Goal: Information Seeking & Learning: Check status

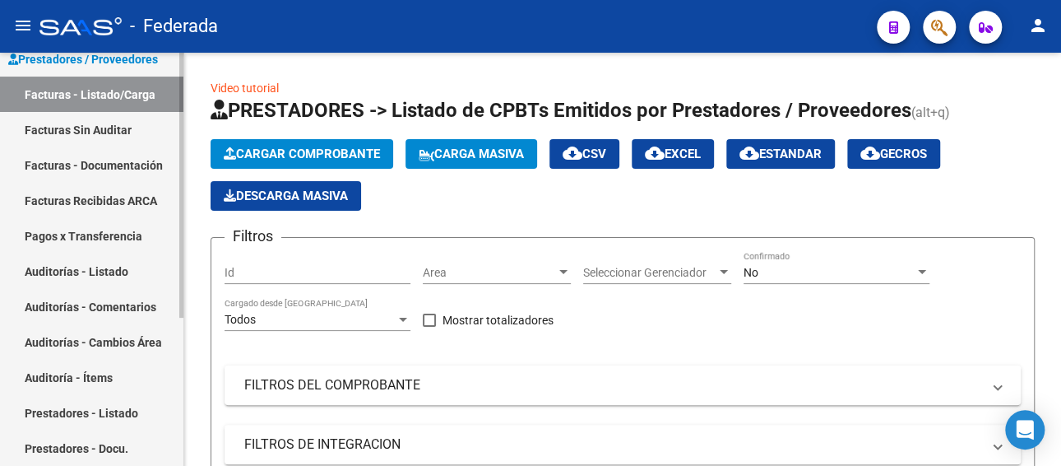
scroll to position [66, 0]
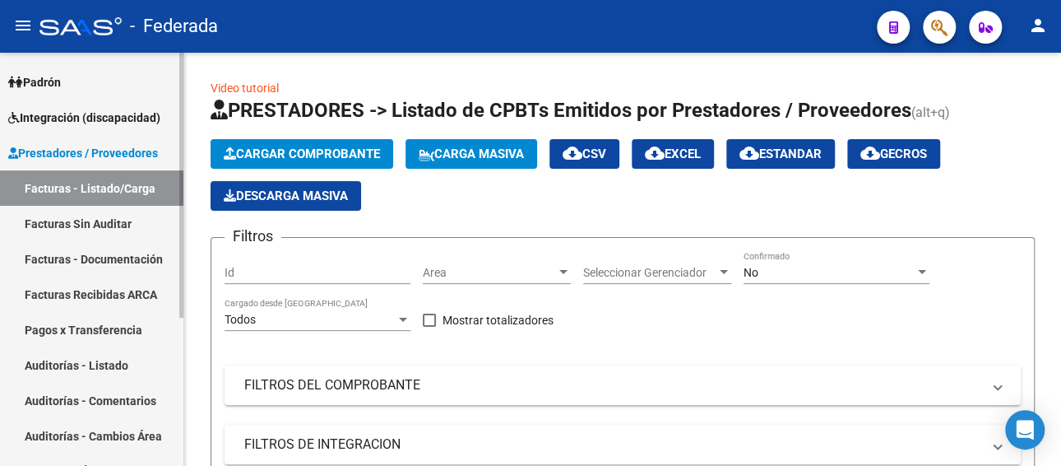
click at [100, 152] on span "Prestadores / Proveedores" at bounding box center [83, 153] width 150 height 18
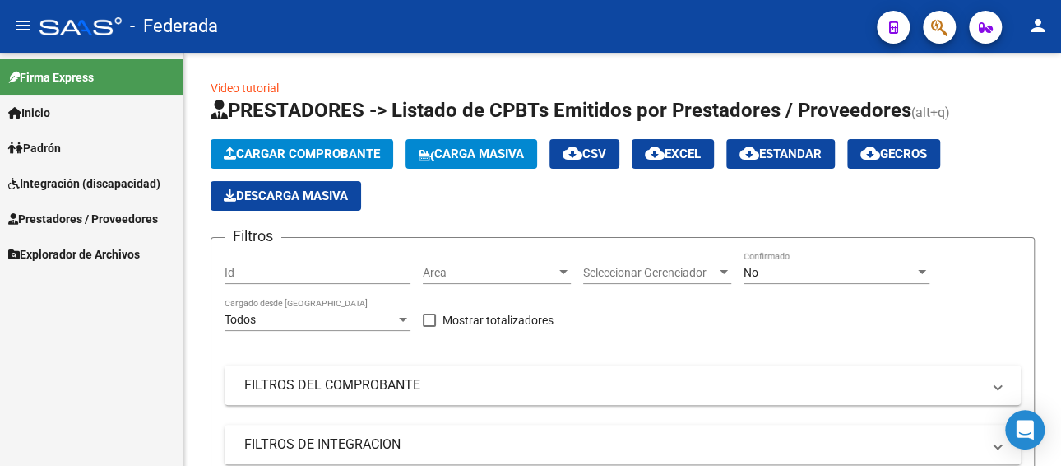
scroll to position [0, 0]
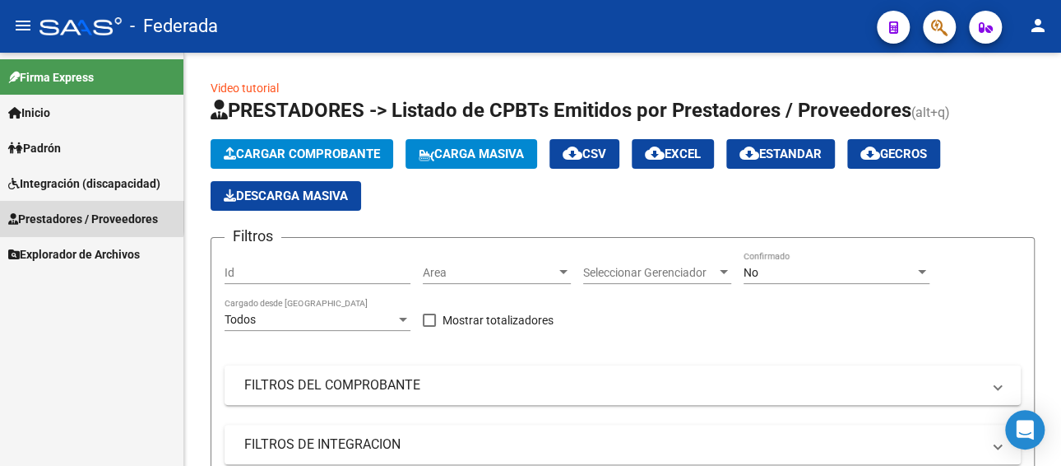
click at [76, 213] on span "Prestadores / Proveedores" at bounding box center [83, 219] width 150 height 18
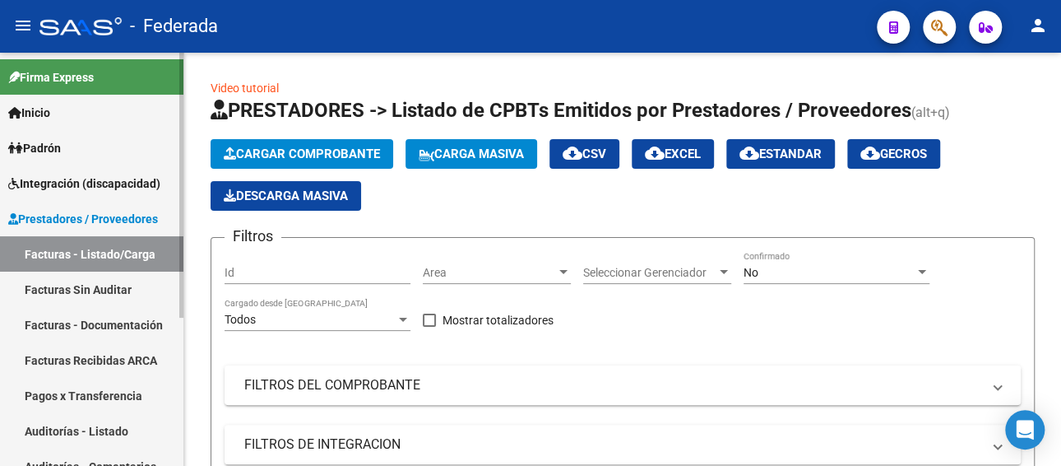
click at [105, 248] on link "Facturas - Listado/Carga" at bounding box center [91, 253] width 183 height 35
click at [63, 187] on span "Integración (discapacidad)" at bounding box center [84, 183] width 152 height 18
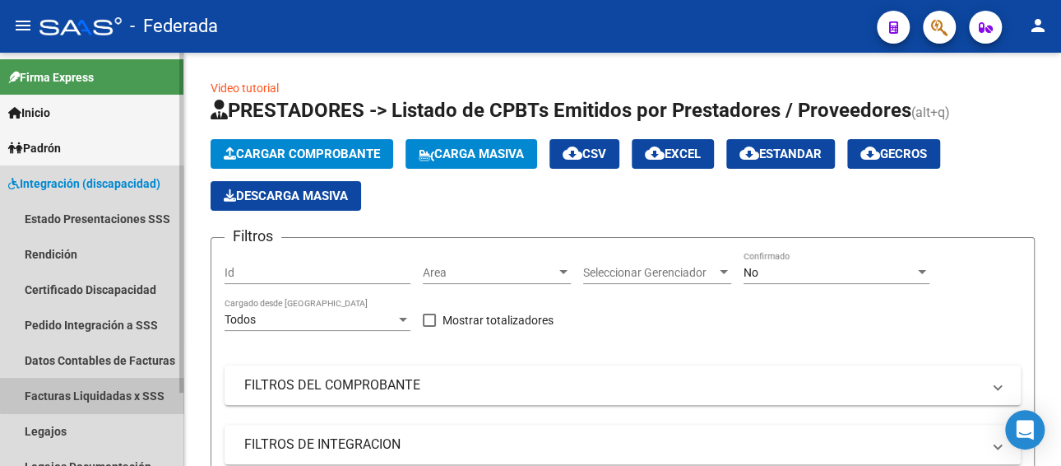
click at [121, 392] on link "Facturas Liquidadas x SSS" at bounding box center [91, 395] width 183 height 35
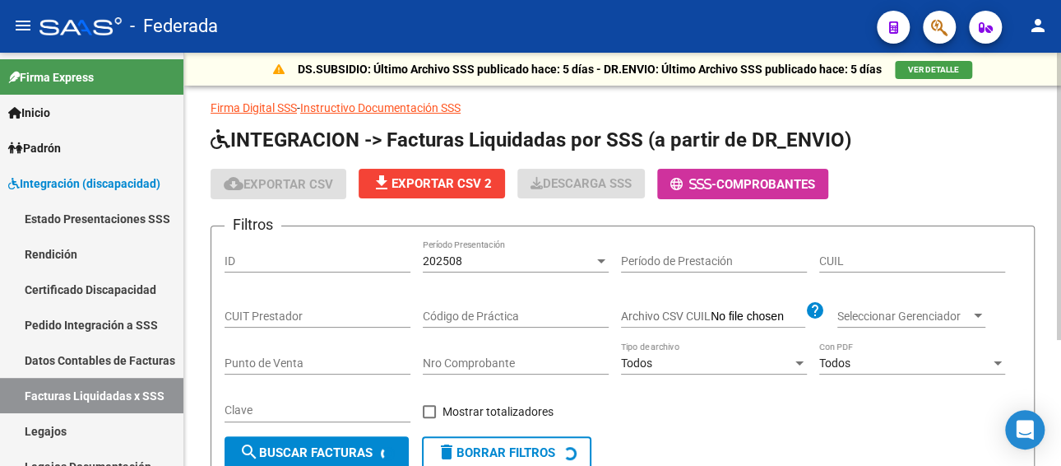
click at [475, 264] on div "202508" at bounding box center [508, 261] width 171 height 14
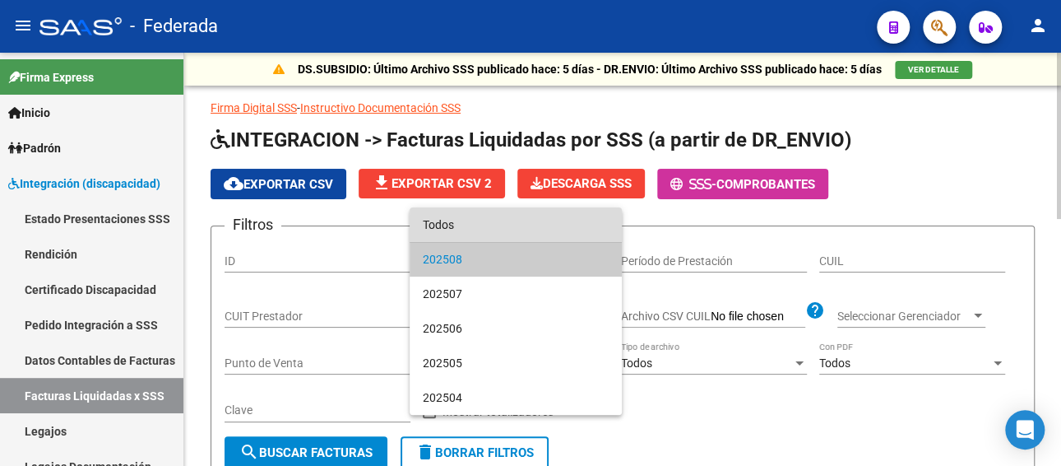
drag, startPoint x: 468, startPoint y: 230, endPoint x: 908, endPoint y: 269, distance: 441.9
click at [469, 230] on span "Todos" at bounding box center [516, 224] width 186 height 35
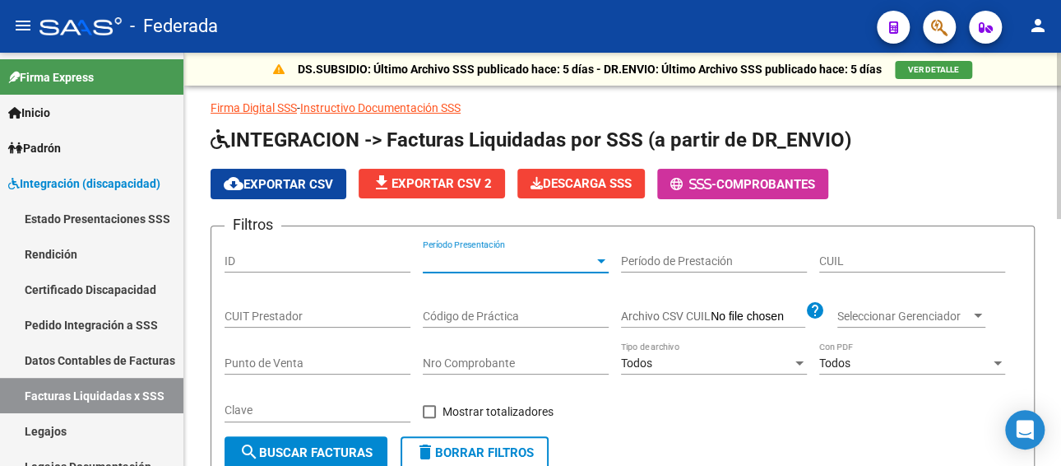
click at [918, 261] on input "CUIL" at bounding box center [912, 261] width 186 height 14
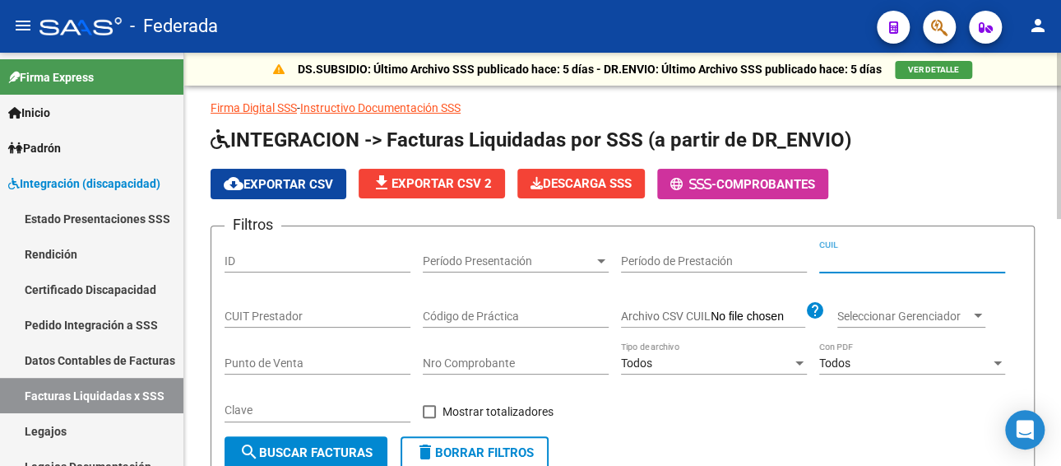
click at [267, 304] on div "CUIT Prestador" at bounding box center [318, 310] width 186 height 33
paste input "30-71541711-8"
type input "30-71541711-8"
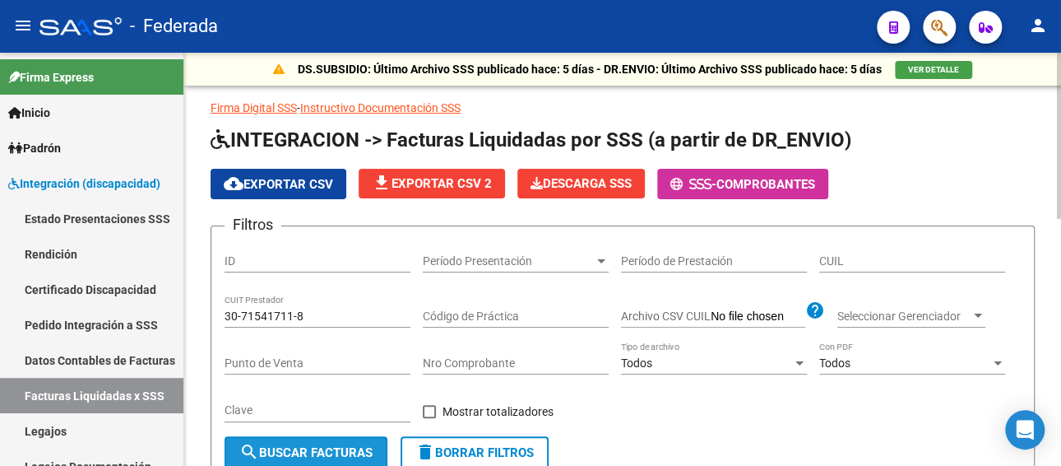
click at [285, 448] on span "search Buscar Facturas" at bounding box center [305, 452] width 133 height 15
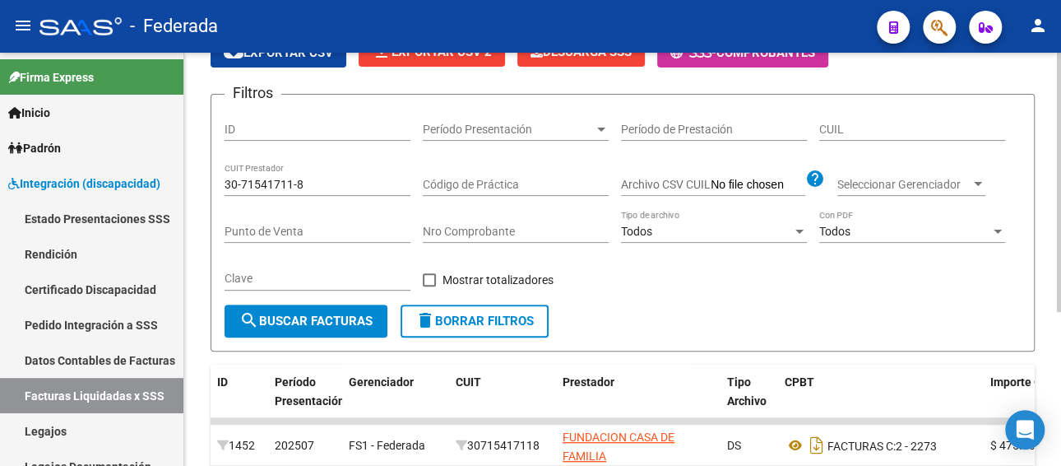
scroll to position [243, 0]
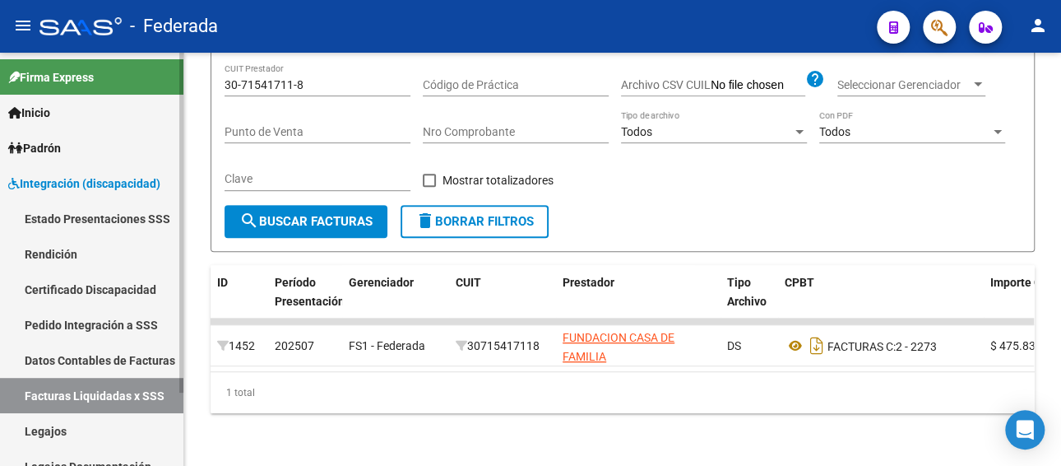
click at [84, 324] on link "Pedido Integración a SSS" at bounding box center [91, 324] width 183 height 35
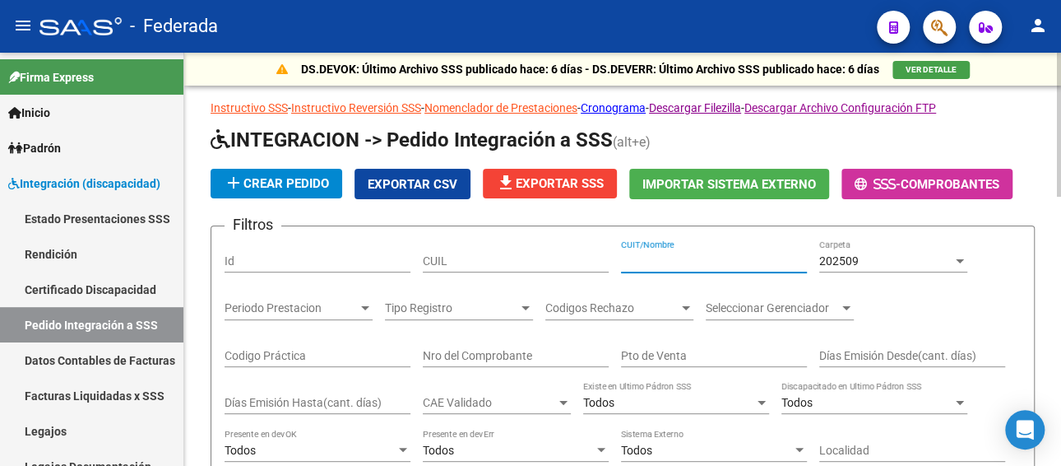
click at [693, 262] on input "CUIT/Nombre" at bounding box center [714, 261] width 186 height 14
paste input "30715417118"
type input "30715417118"
click at [864, 260] on div "202509" at bounding box center [885, 261] width 133 height 14
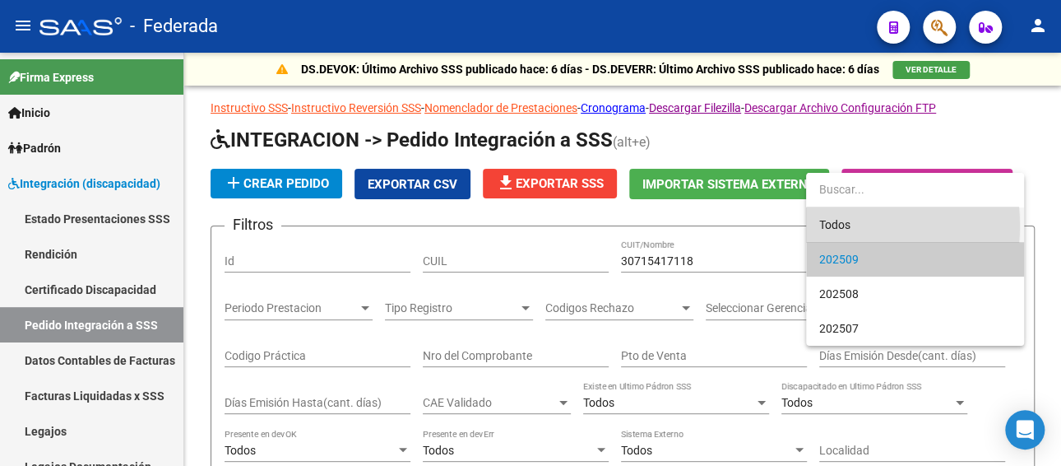
click at [842, 225] on span "Todos" at bounding box center [915, 224] width 192 height 35
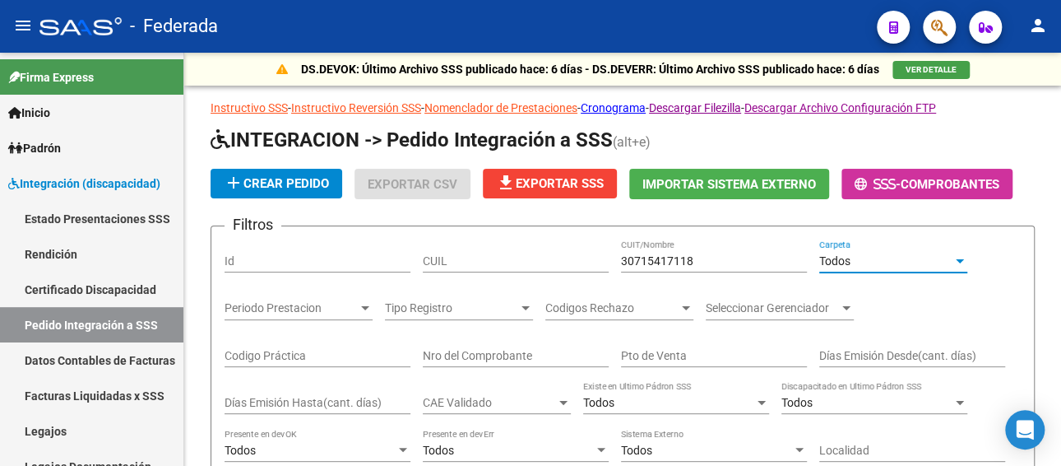
scroll to position [400, 0]
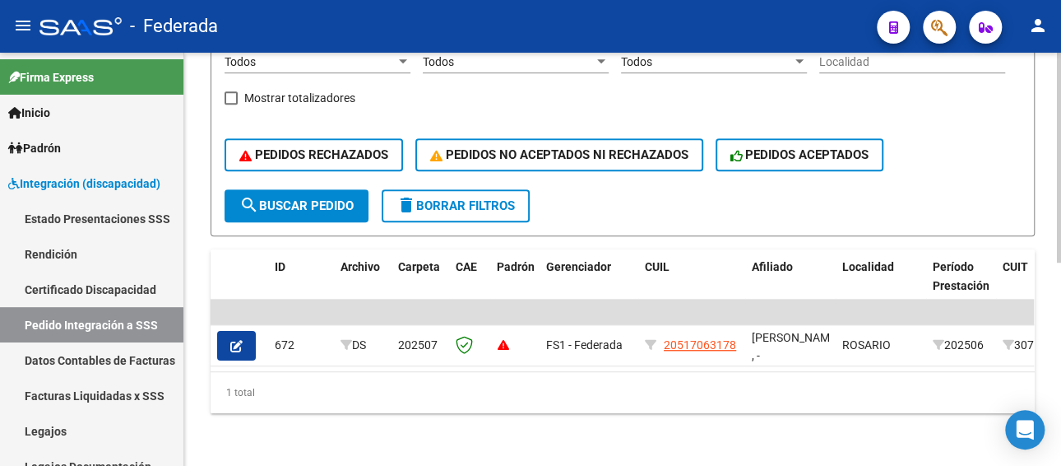
click at [334, 201] on button "search Buscar Pedido" at bounding box center [297, 205] width 144 height 33
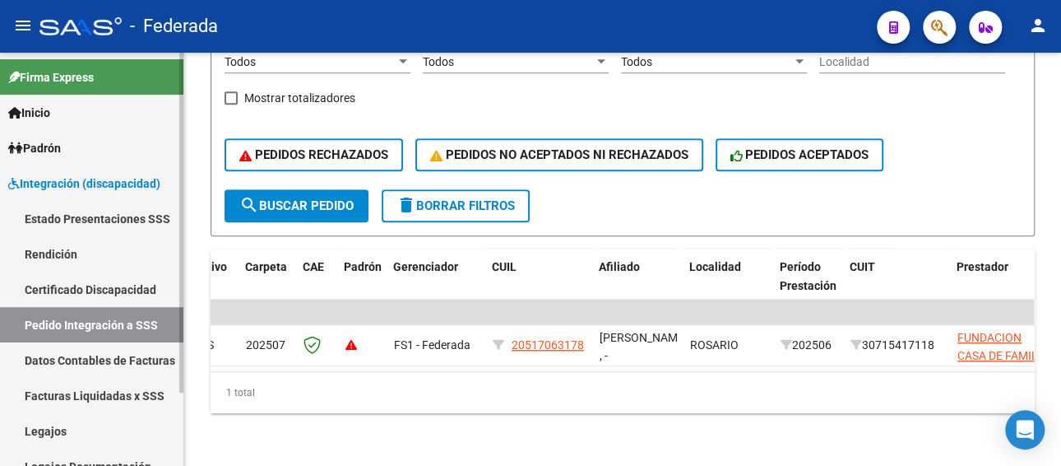
click at [112, 392] on link "Facturas Liquidadas x SSS" at bounding box center [91, 395] width 183 height 35
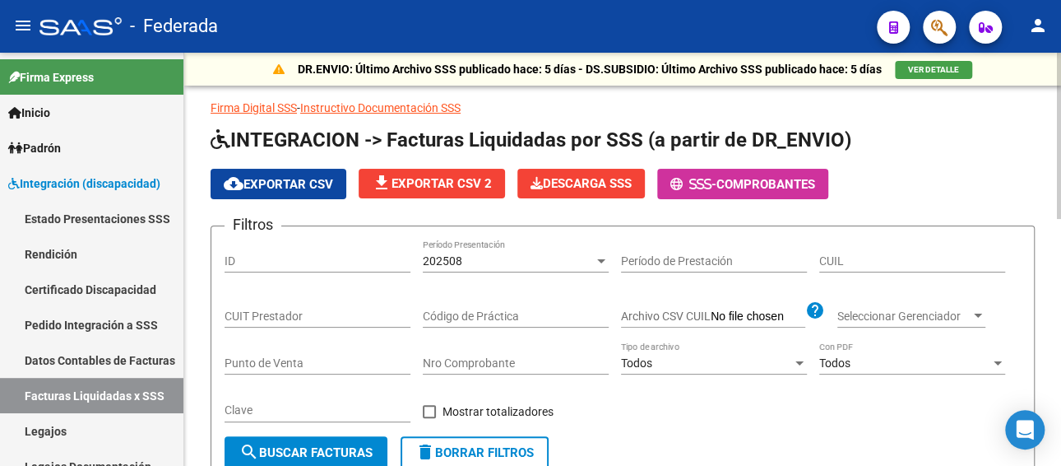
click at [503, 262] on div "202508" at bounding box center [508, 261] width 171 height 14
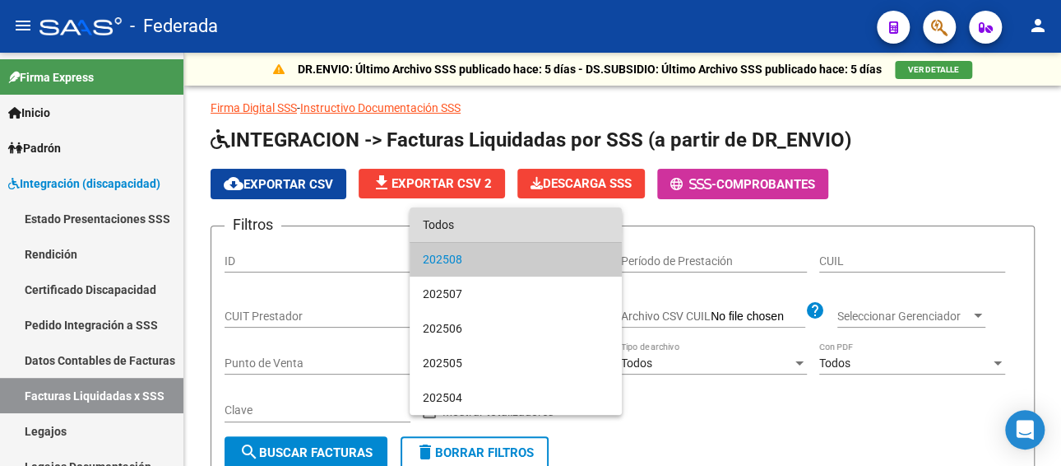
click at [475, 225] on span "Todos" at bounding box center [516, 224] width 186 height 35
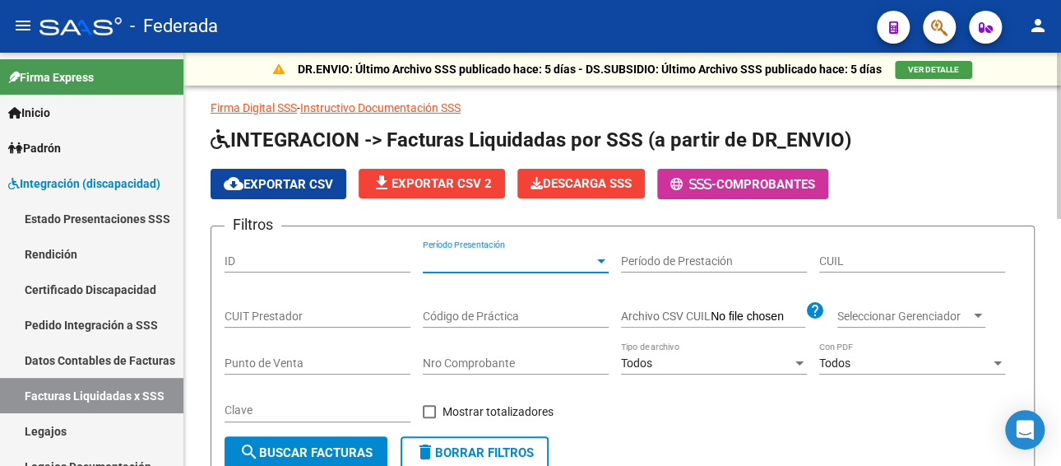
click at [884, 262] on input "CUIL" at bounding box center [912, 261] width 186 height 14
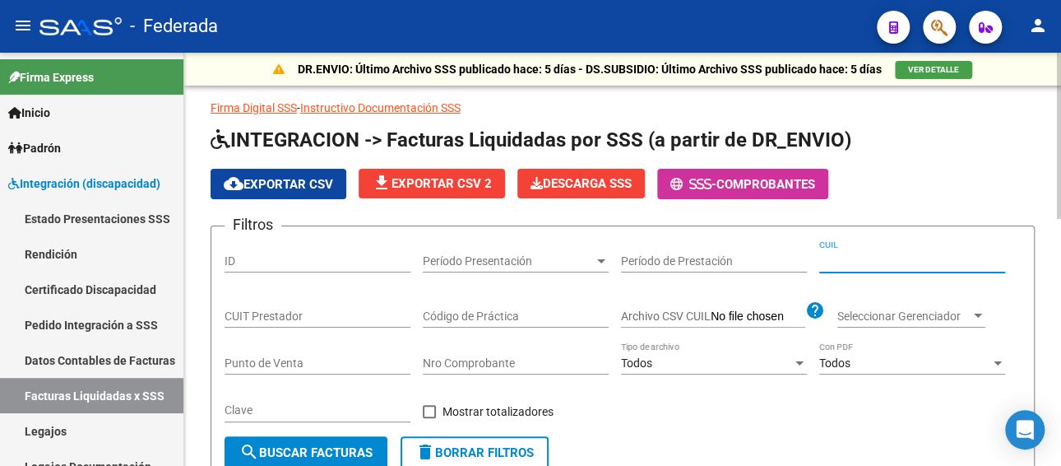
paste input "20-53379403-4"
type input "20-53379403-4"
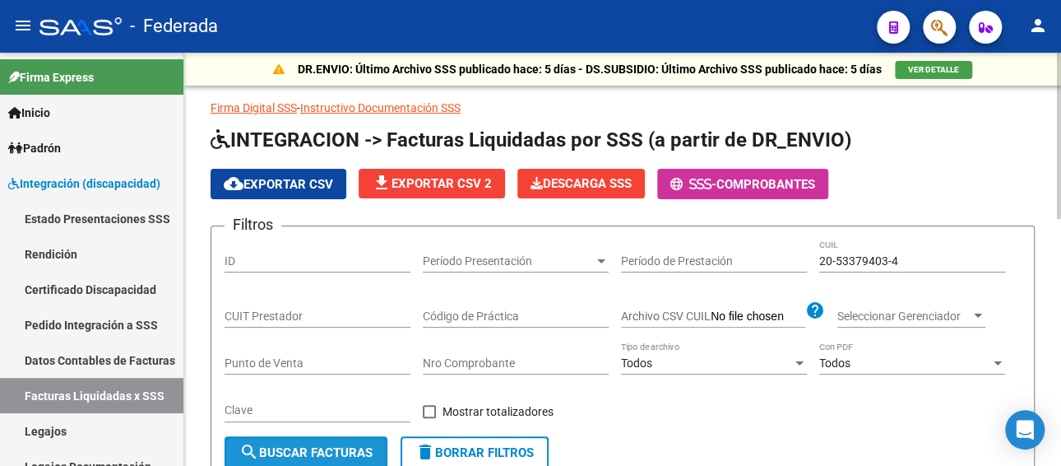
click at [349, 447] on span "search Buscar Facturas" at bounding box center [305, 452] width 133 height 15
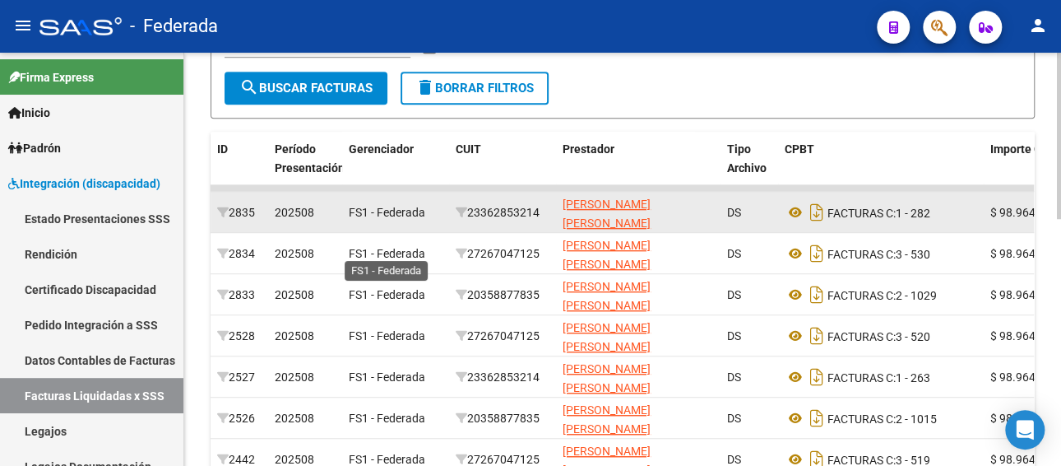
scroll to position [329, 0]
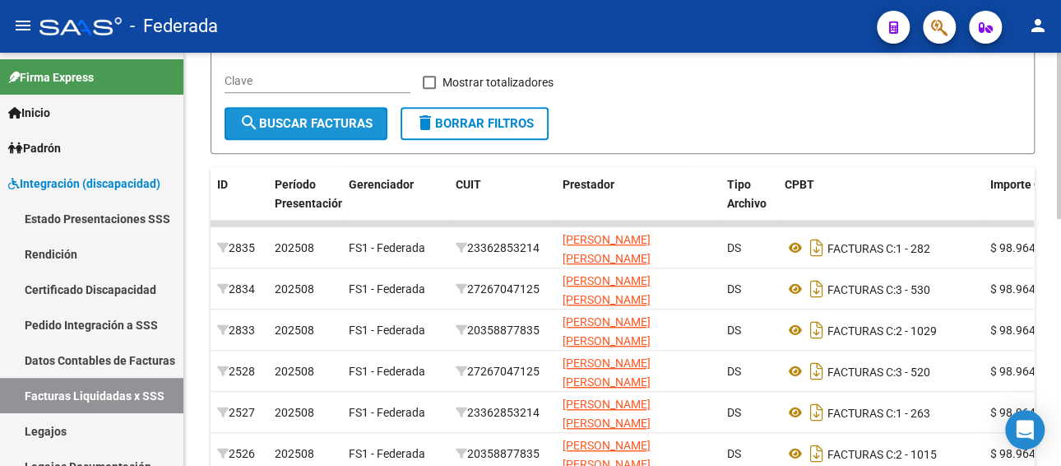
click at [290, 119] on span "search Buscar Facturas" at bounding box center [305, 123] width 133 height 15
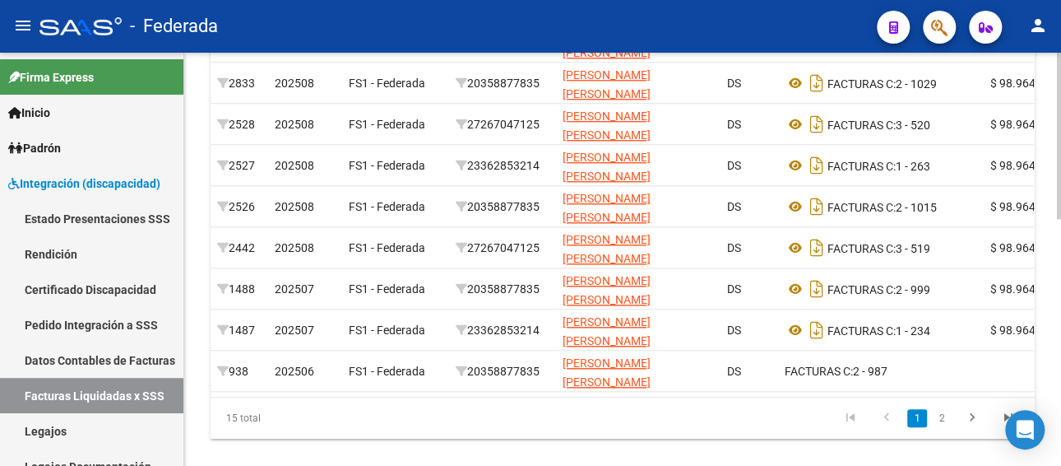
scroll to position [614, 0]
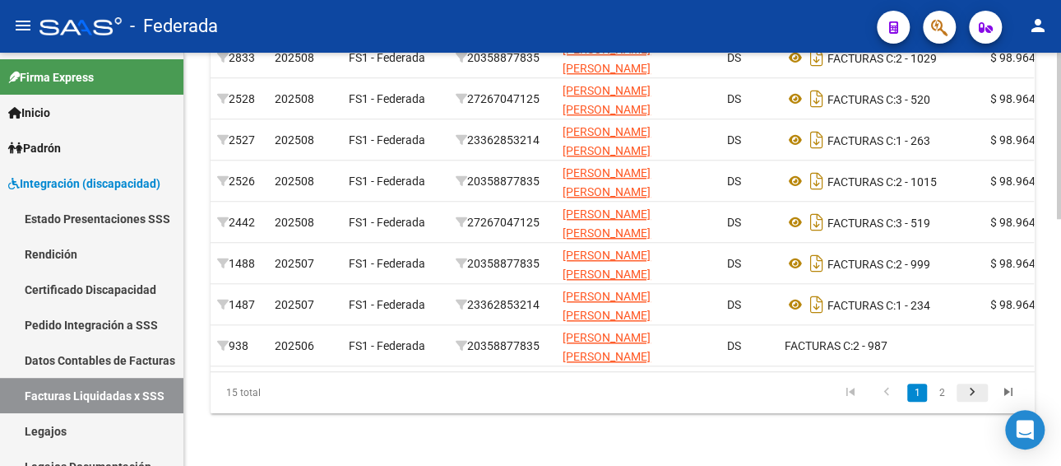
click at [972, 390] on icon "go to next page" at bounding box center [972, 394] width 21 height 20
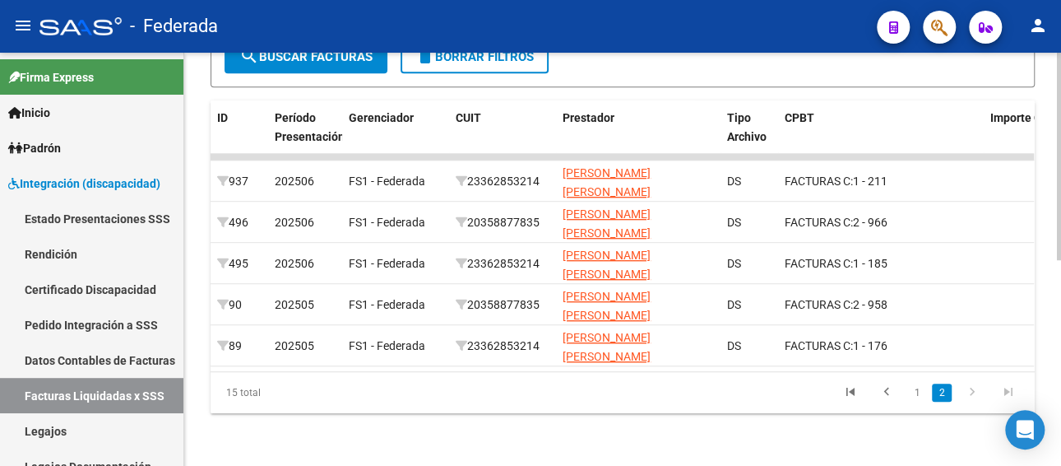
scroll to position [409, 0]
click at [886, 397] on icon "go to previous page" at bounding box center [886, 394] width 21 height 20
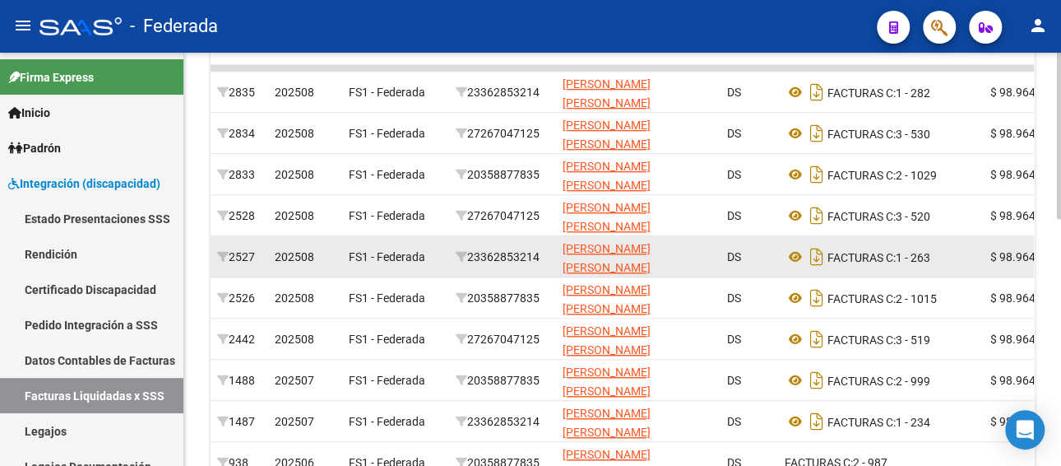
scroll to position [614, 0]
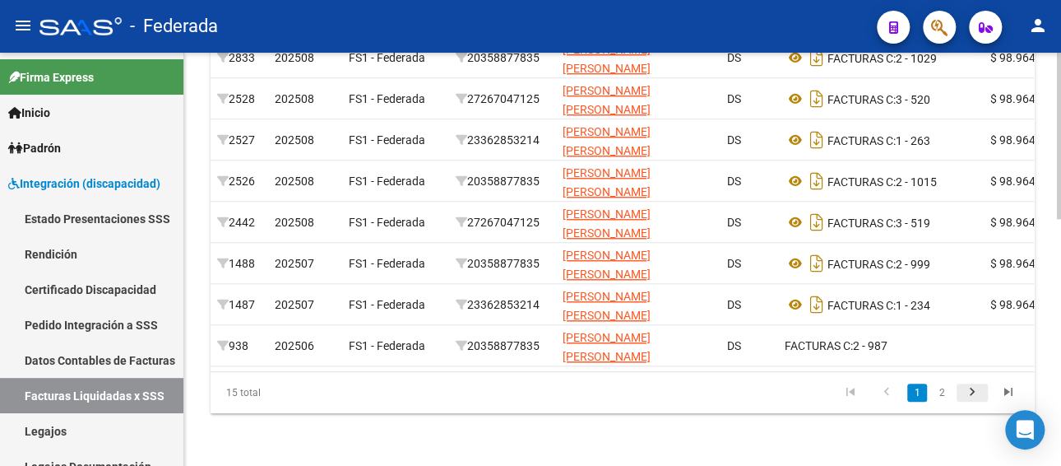
click at [969, 387] on icon "go to next page" at bounding box center [972, 394] width 21 height 20
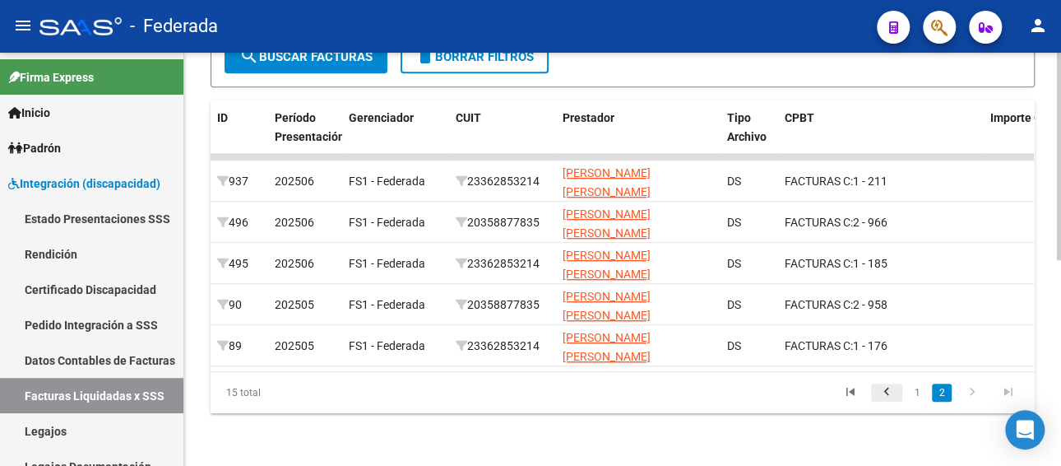
click at [877, 392] on icon "go to previous page" at bounding box center [886, 394] width 21 height 20
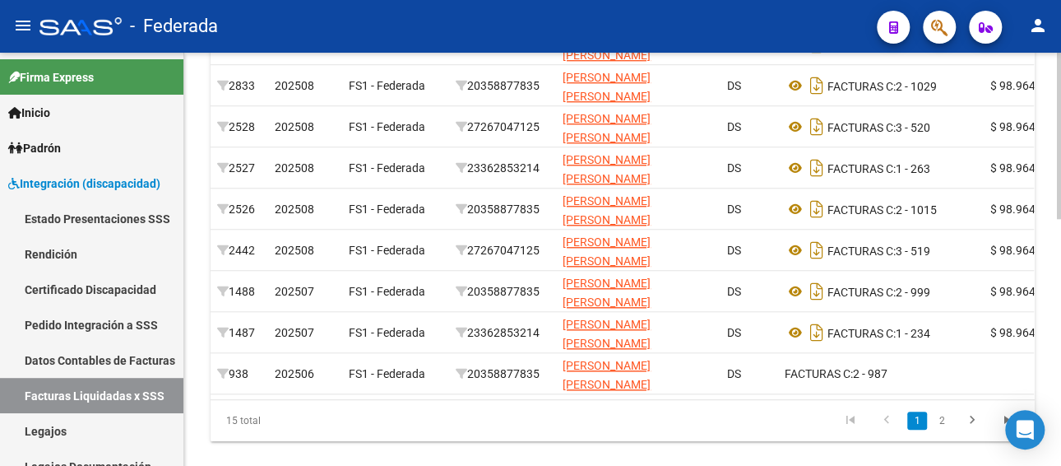
scroll to position [614, 0]
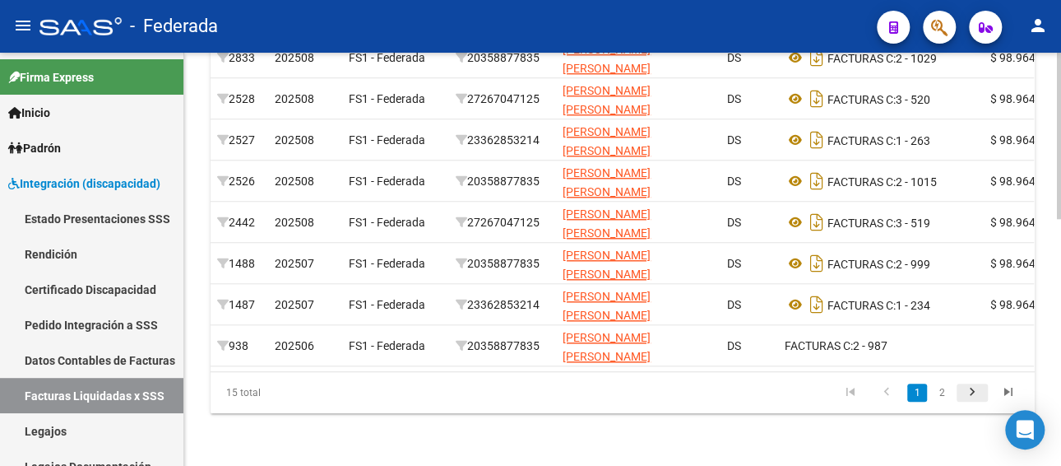
click at [967, 393] on icon "go to next page" at bounding box center [972, 394] width 21 height 20
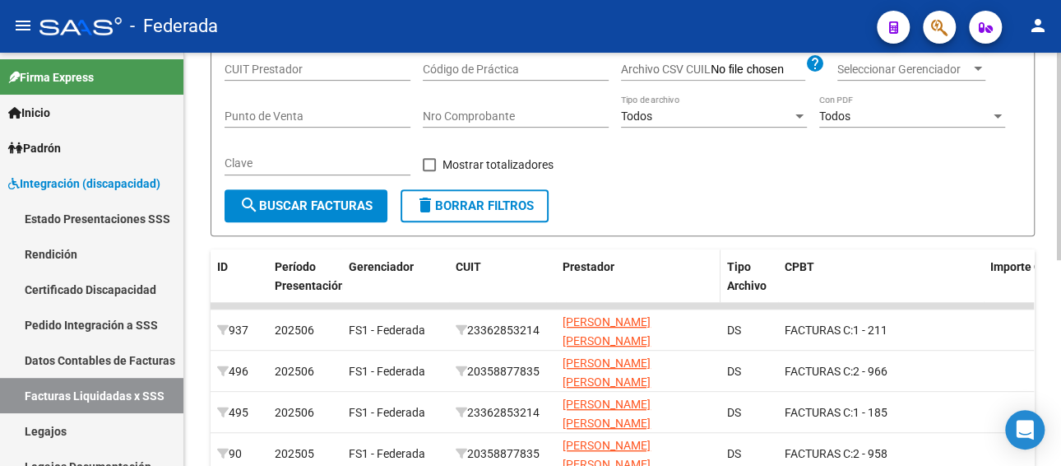
scroll to position [80, 0]
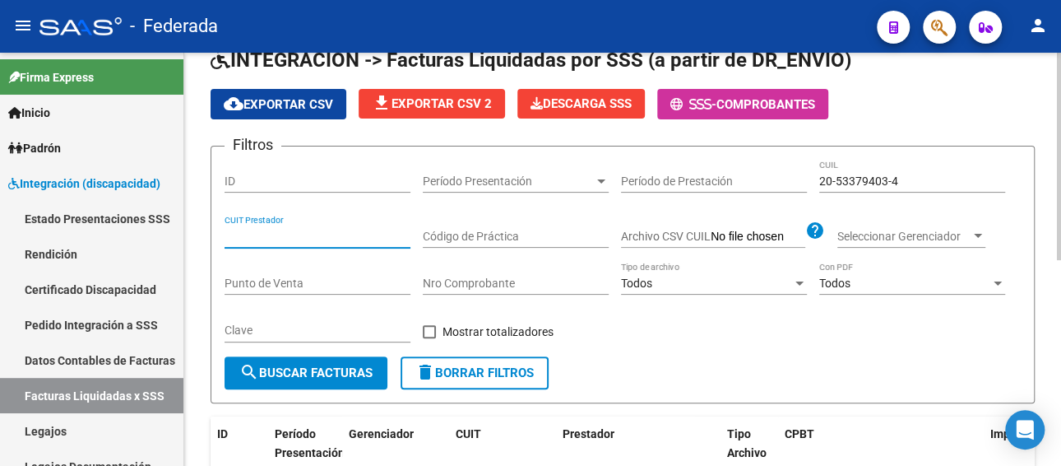
click at [283, 239] on input "CUIT Prestador" at bounding box center [318, 237] width 186 height 14
paste input "27-26704712-5"
type input "27-26704712-5"
click at [334, 373] on span "search Buscar Facturas" at bounding box center [305, 372] width 133 height 15
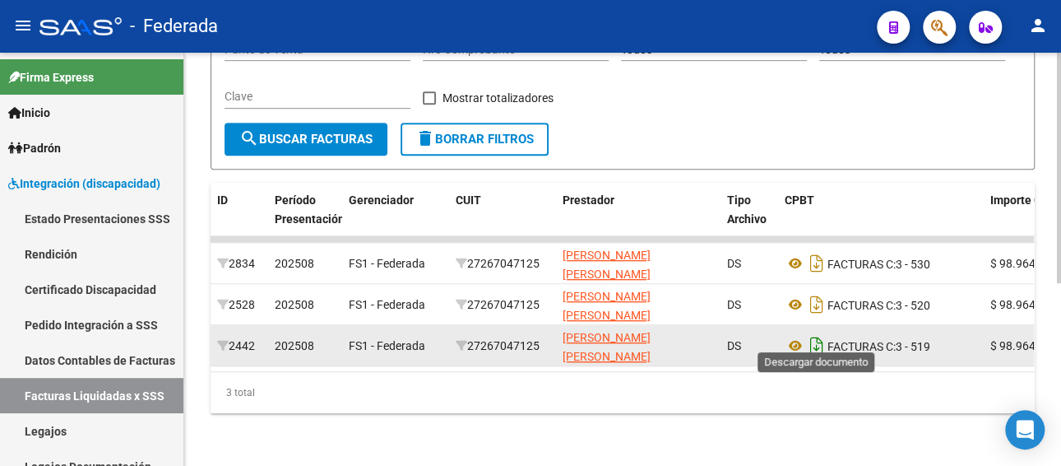
click at [814, 337] on icon "Descargar documento" at bounding box center [816, 345] width 21 height 26
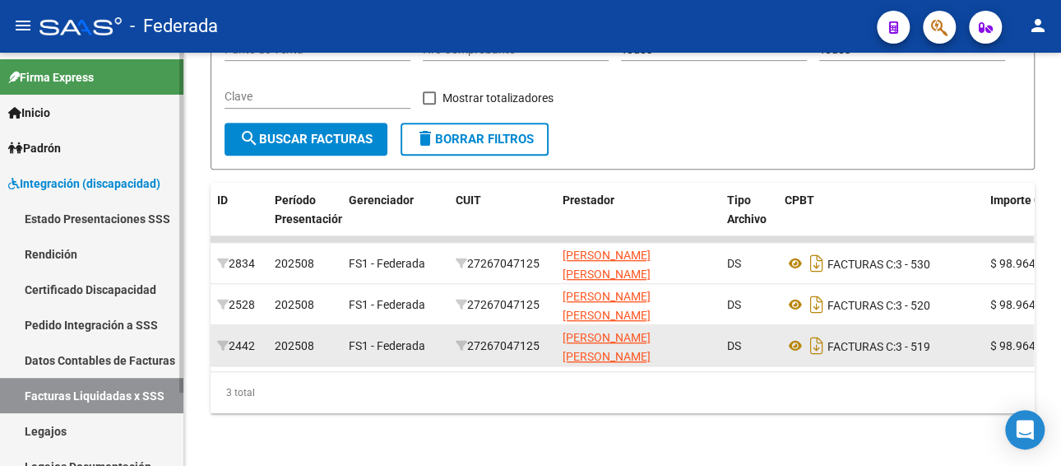
click at [61, 419] on link "Legajos" at bounding box center [91, 430] width 183 height 35
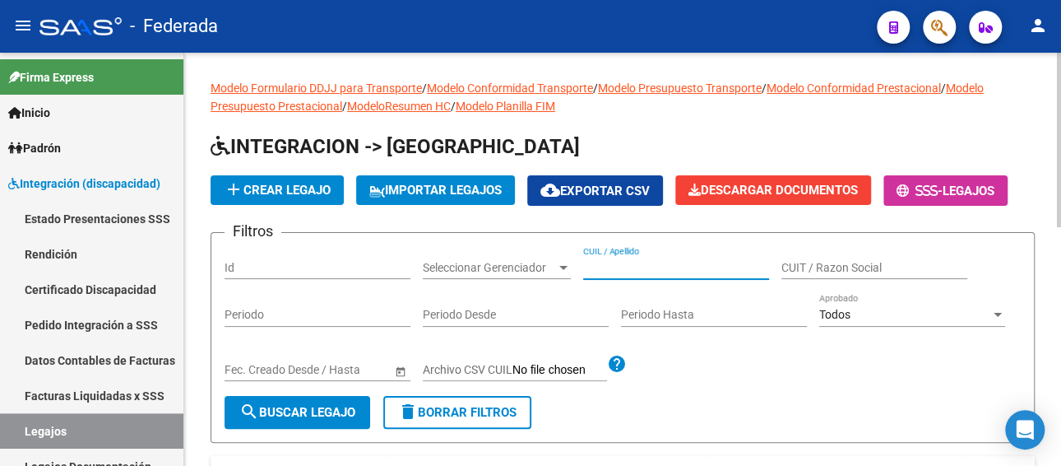
click at [639, 268] on input "CUIL / Apellido" at bounding box center [676, 268] width 186 height 14
paste input "[PERSON_NAME]"
type input "[PERSON_NAME]"
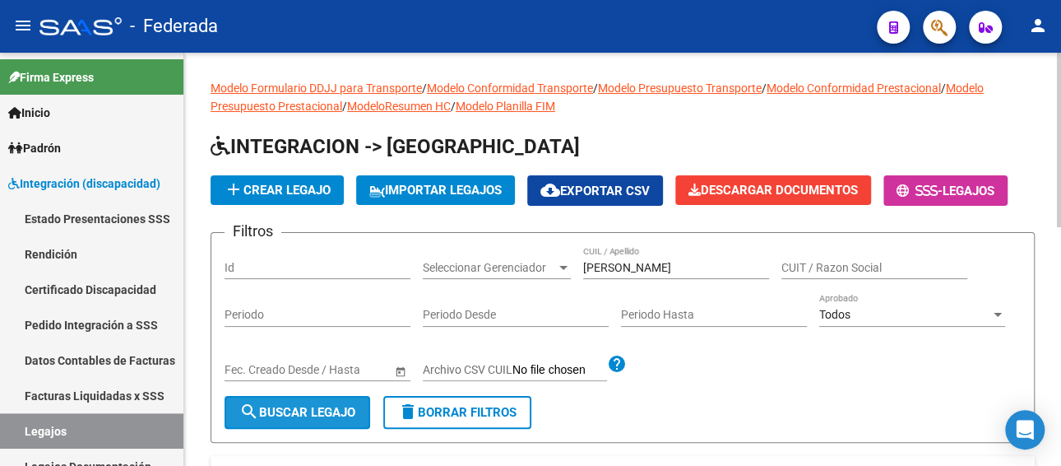
click at [338, 399] on button "search Buscar Legajo" at bounding box center [298, 412] width 146 height 33
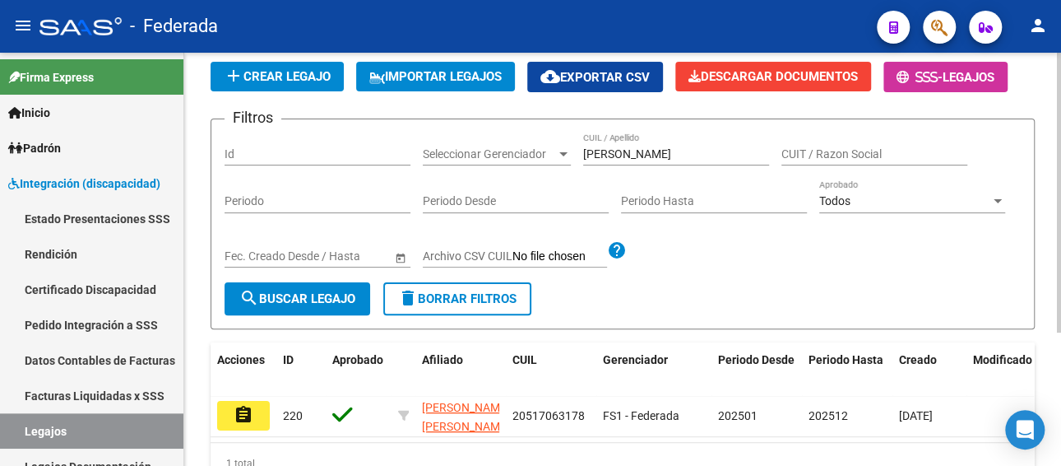
scroll to position [197, 0]
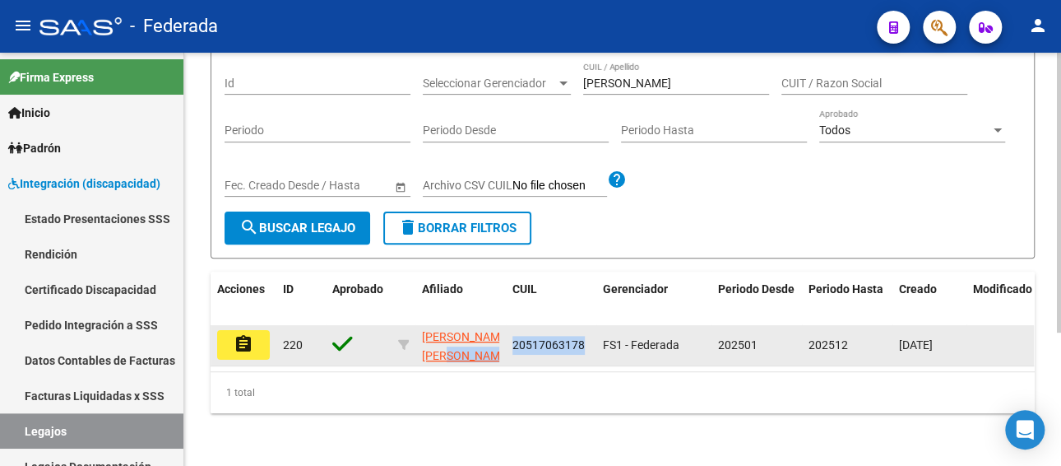
drag, startPoint x: 588, startPoint y: 330, endPoint x: 502, endPoint y: 330, distance: 86.4
click at [502, 330] on div "assignment 220 [PERSON_NAME] [PERSON_NAME] 20517063178 FS1 - Federada 202501 20…" at bounding box center [770, 345] width 1118 height 41
copy div "20517063178"
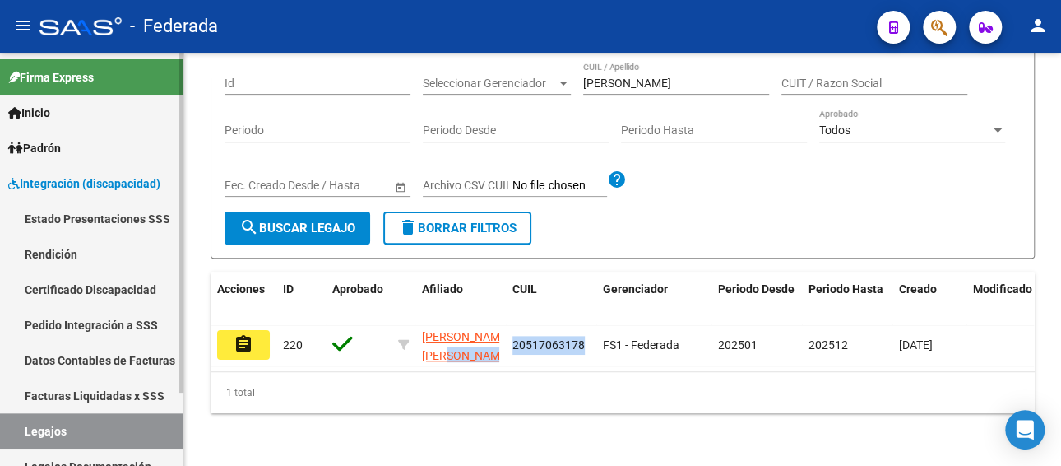
click at [88, 332] on link "Pedido Integración a SSS" at bounding box center [91, 324] width 183 height 35
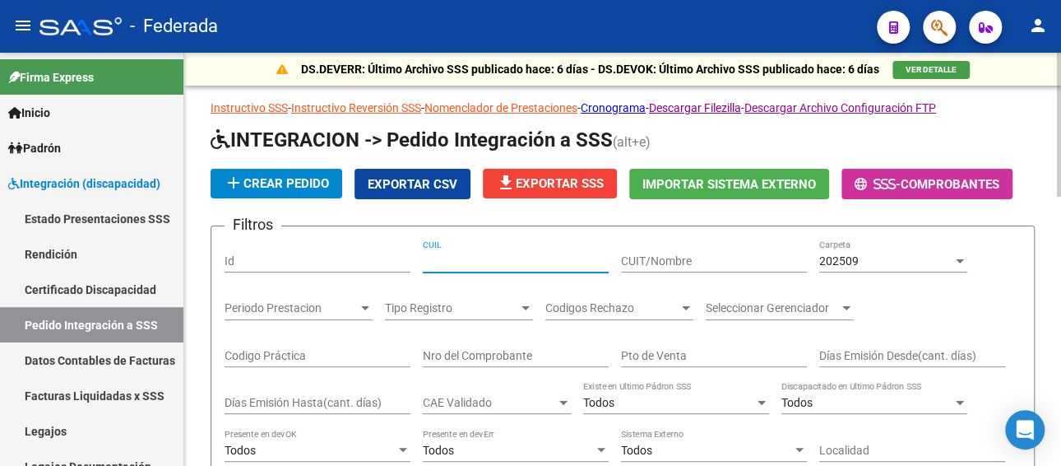
click at [516, 262] on input "CUIL" at bounding box center [516, 261] width 186 height 14
paste input "20517063178"
type input "20517063178"
click at [900, 257] on div "202509" at bounding box center [885, 261] width 133 height 14
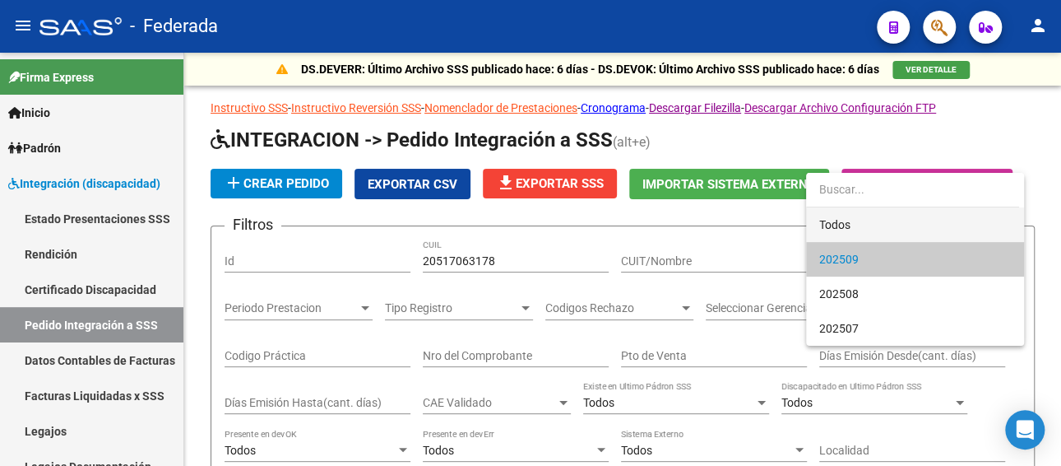
click at [856, 211] on span "Todos" at bounding box center [915, 224] width 192 height 35
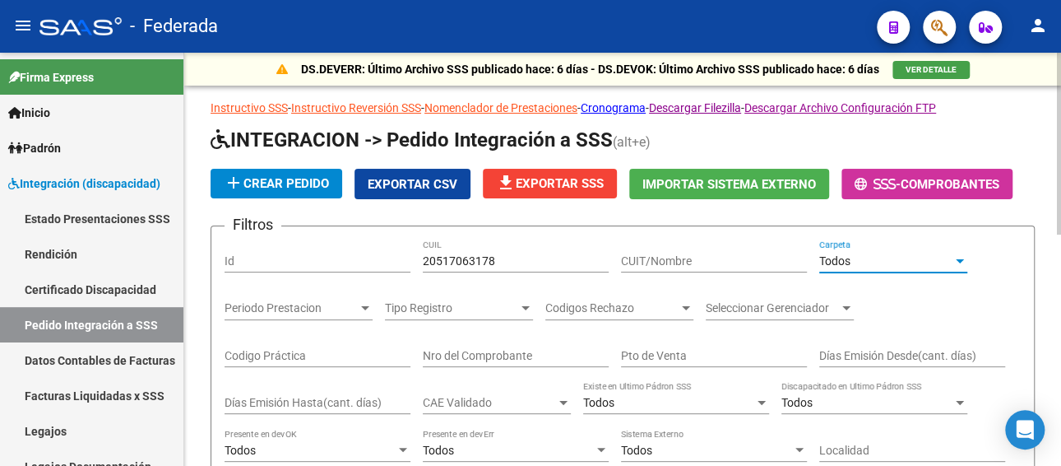
scroll to position [329, 0]
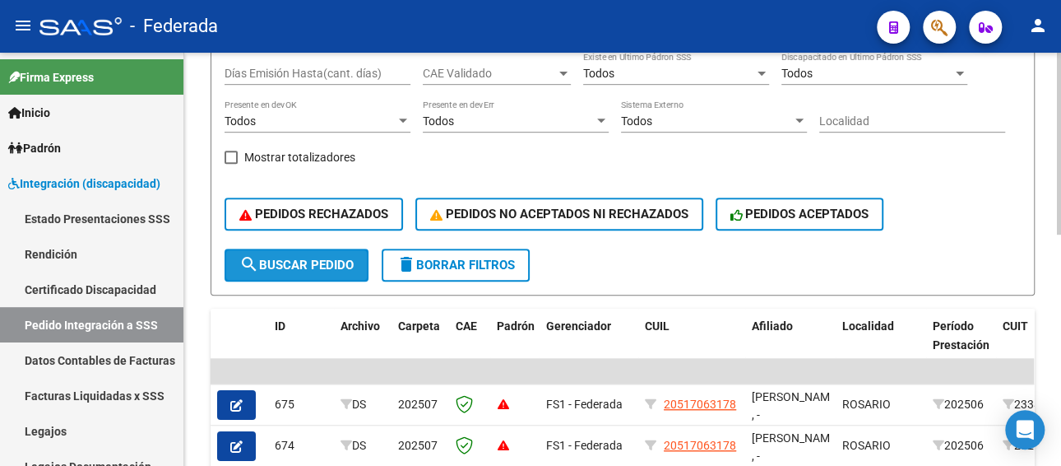
click at [301, 257] on span "search Buscar Pedido" at bounding box center [296, 264] width 114 height 15
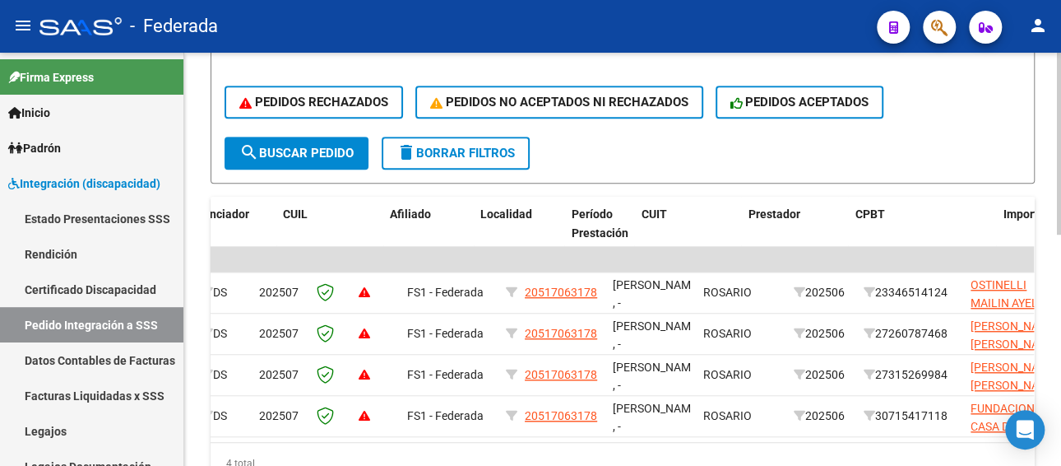
scroll to position [0, 467]
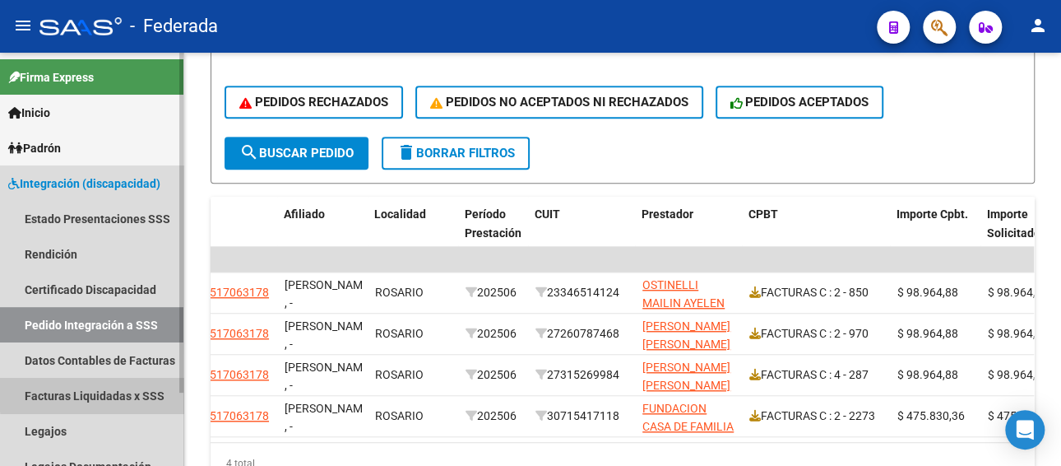
click at [100, 394] on link "Facturas Liquidadas x SSS" at bounding box center [91, 395] width 183 height 35
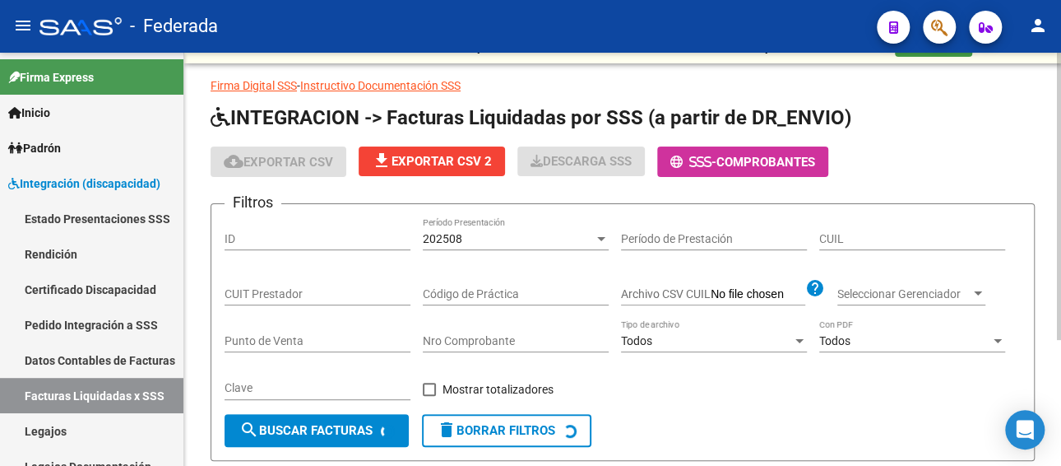
scroll to position [18, 0]
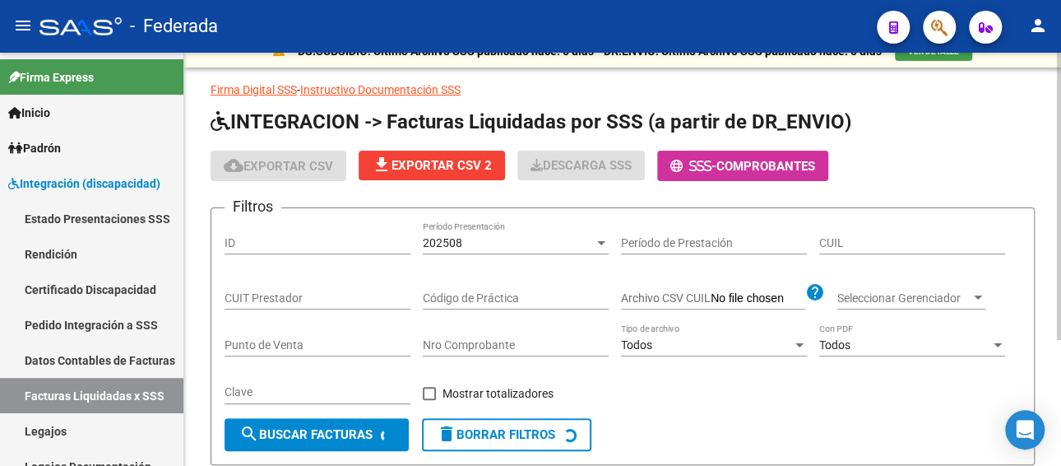
click at [517, 244] on div "202508" at bounding box center [508, 243] width 171 height 14
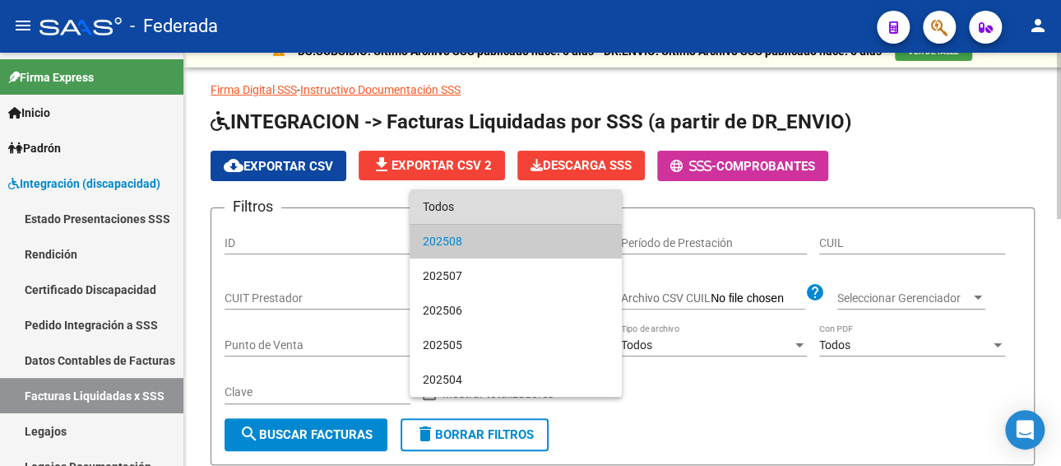
drag, startPoint x: 492, startPoint y: 207, endPoint x: 772, endPoint y: 230, distance: 281.4
click at [494, 211] on span "Todos" at bounding box center [516, 206] width 186 height 35
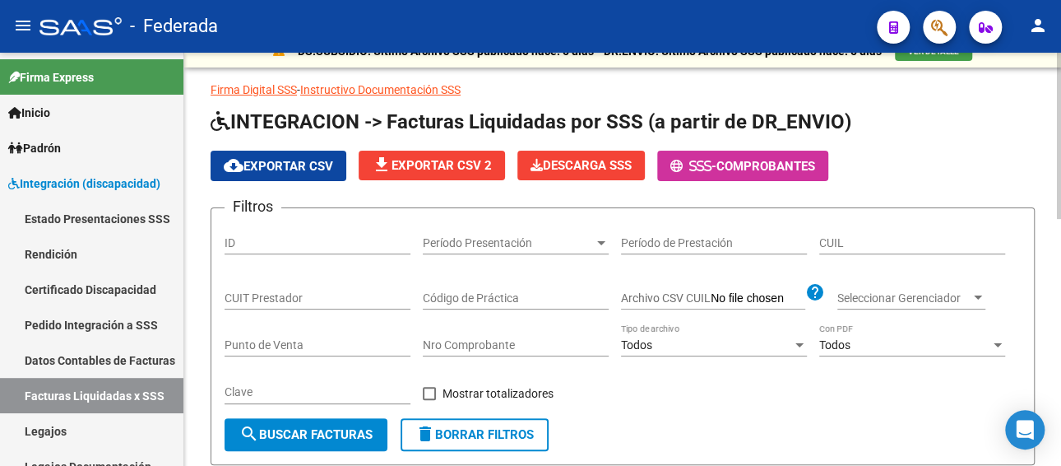
click at [870, 230] on div "CUIL" at bounding box center [912, 237] width 186 height 33
paste input "20-52743086-1"
type input "20-52743086-1"
click at [328, 423] on button "search Buscar Facturas" at bounding box center [306, 434] width 163 height 33
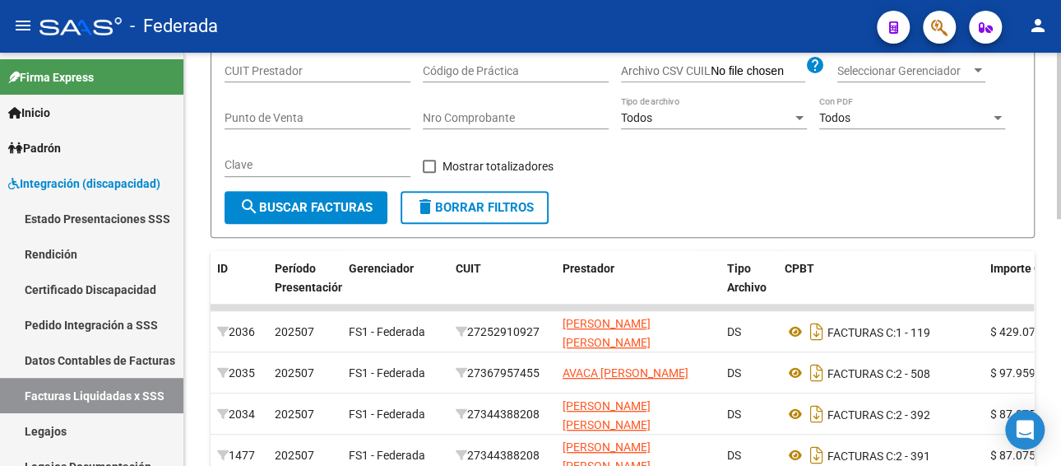
scroll to position [265, 0]
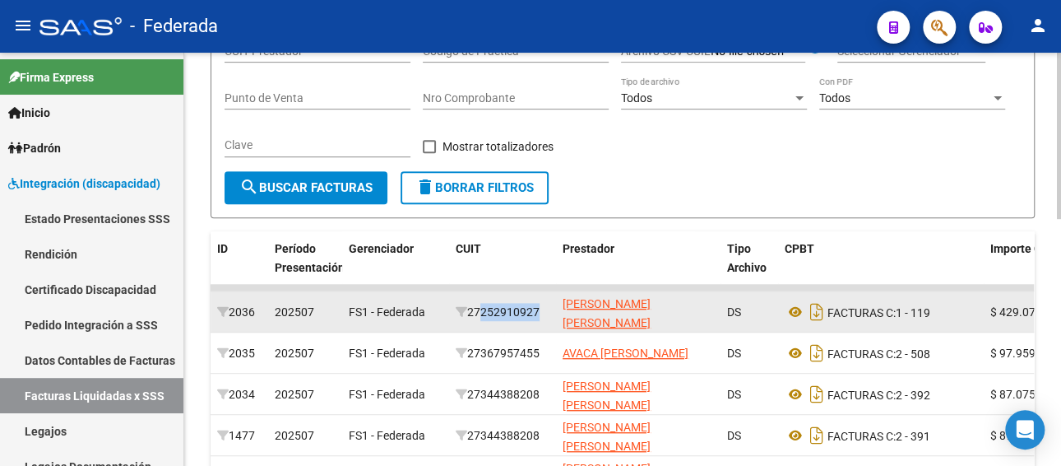
drag, startPoint x: 557, startPoint y: 309, endPoint x: 473, endPoint y: 305, distance: 84.0
copy div "27252910927"
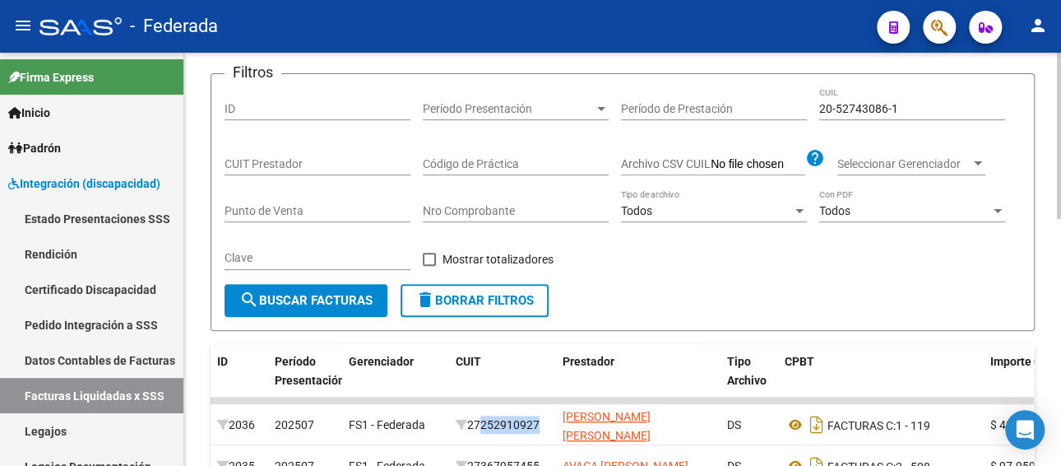
scroll to position [0, 0]
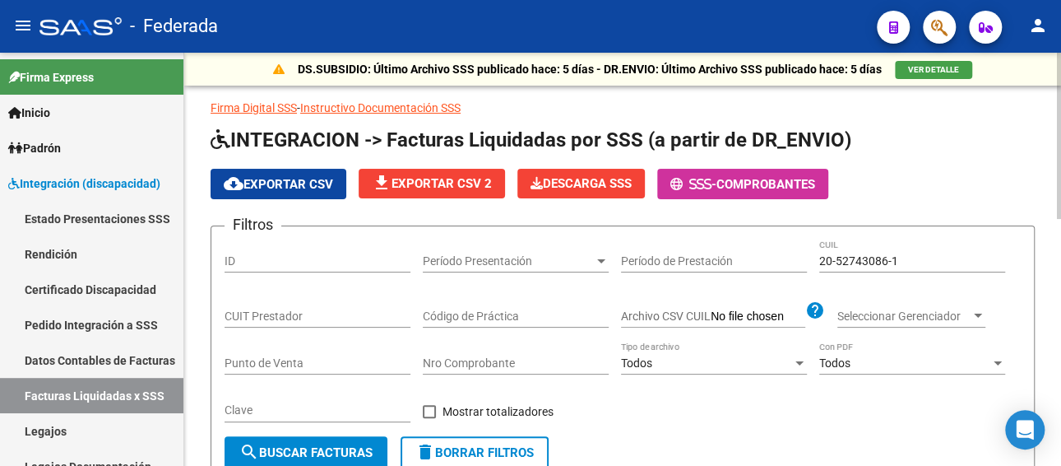
click at [290, 318] on input "CUIT Prestador" at bounding box center [318, 316] width 186 height 14
paste input "27-25291092-7"
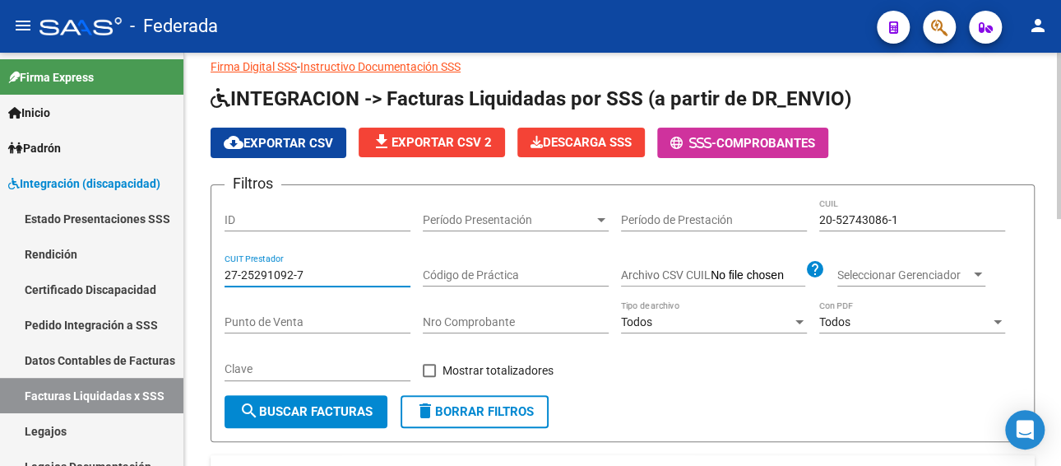
scroll to position [82, 0]
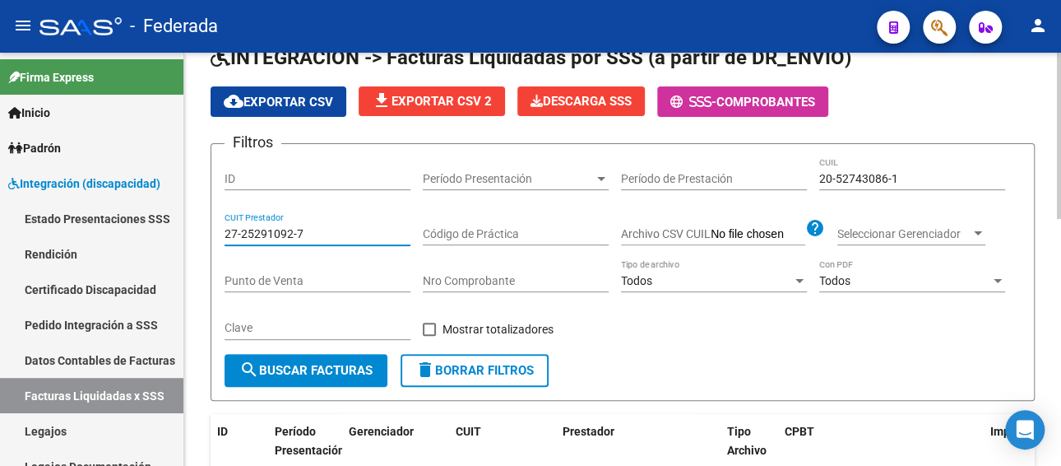
type input "27-25291092-7"
click at [299, 372] on span "search Buscar Facturas" at bounding box center [305, 370] width 133 height 15
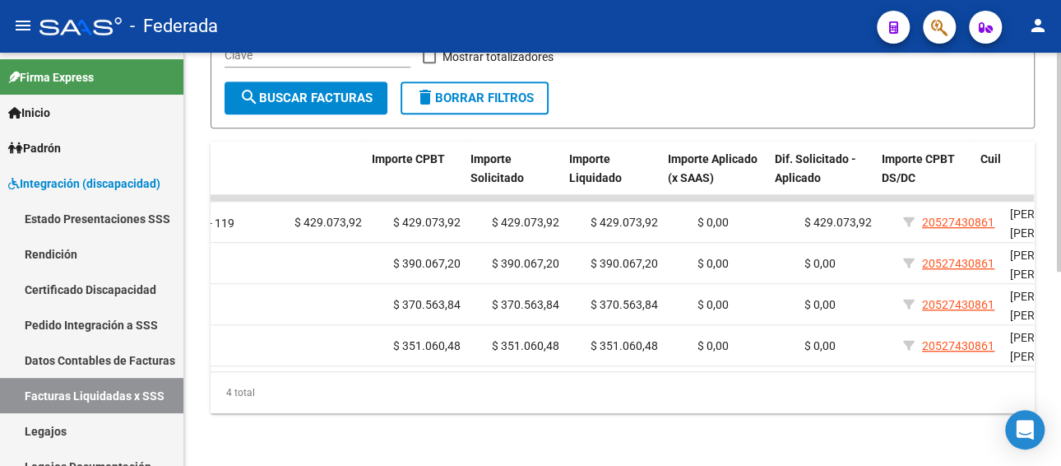
scroll to position [0, 0]
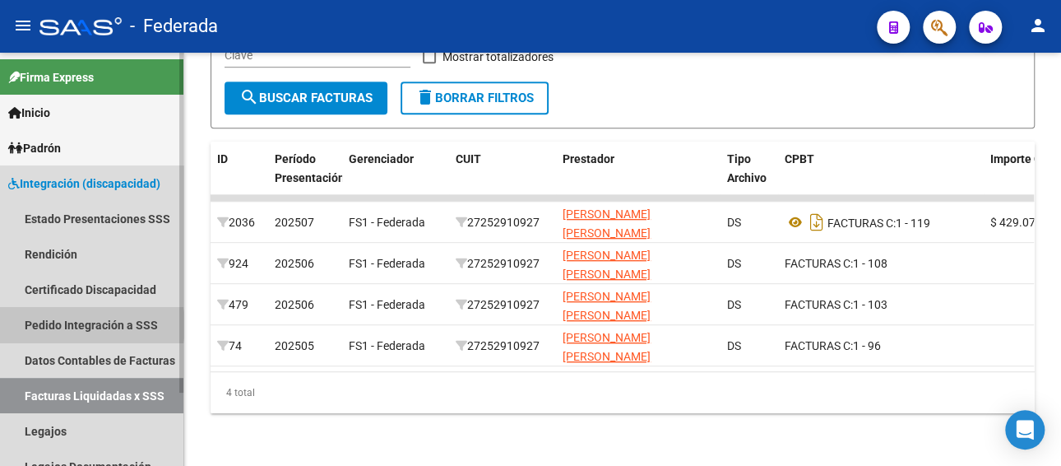
click at [80, 325] on link "Pedido Integración a SSS" at bounding box center [91, 324] width 183 height 35
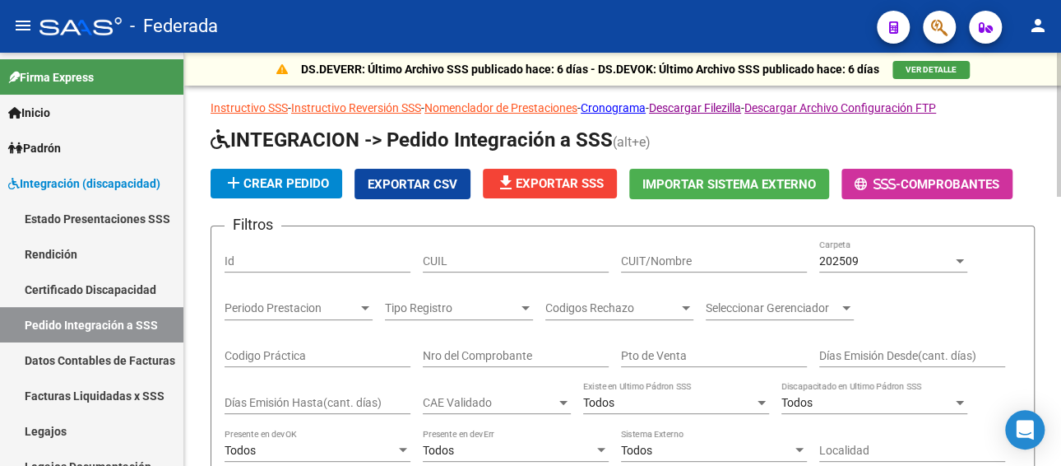
click at [693, 252] on div "CUIT/Nombre" at bounding box center [714, 255] width 186 height 33
paste input "27252910927"
type input "27252910927"
click at [823, 257] on span "202509" at bounding box center [838, 260] width 39 height 13
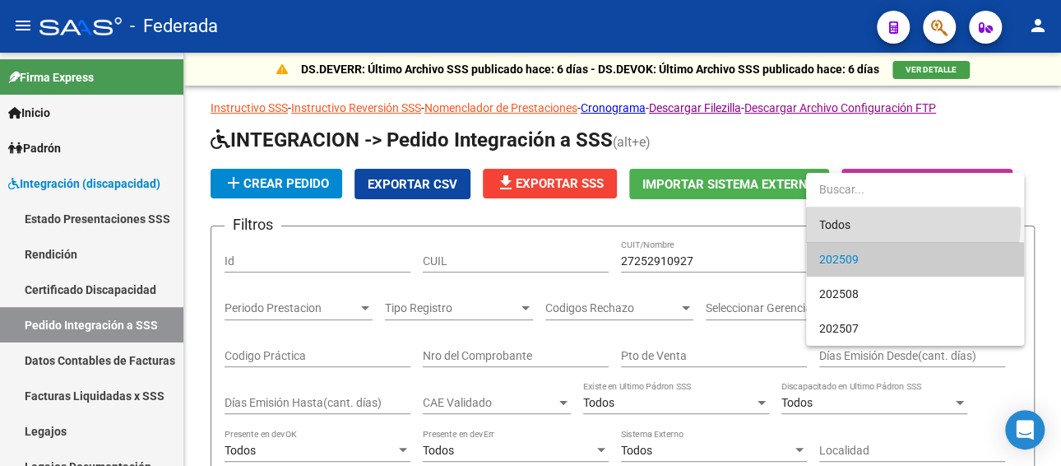
click at [832, 217] on span "Todos" at bounding box center [915, 224] width 192 height 35
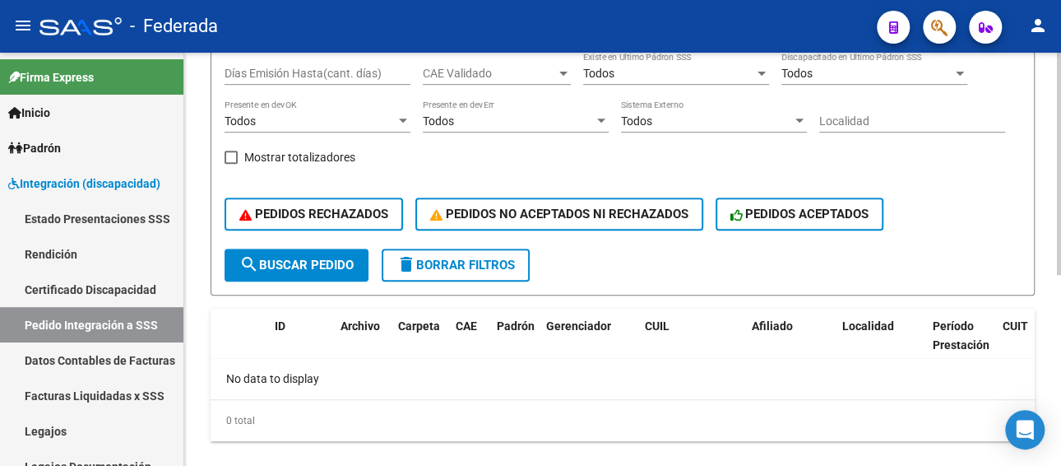
click at [294, 257] on span "search Buscar Pedido" at bounding box center [296, 264] width 114 height 15
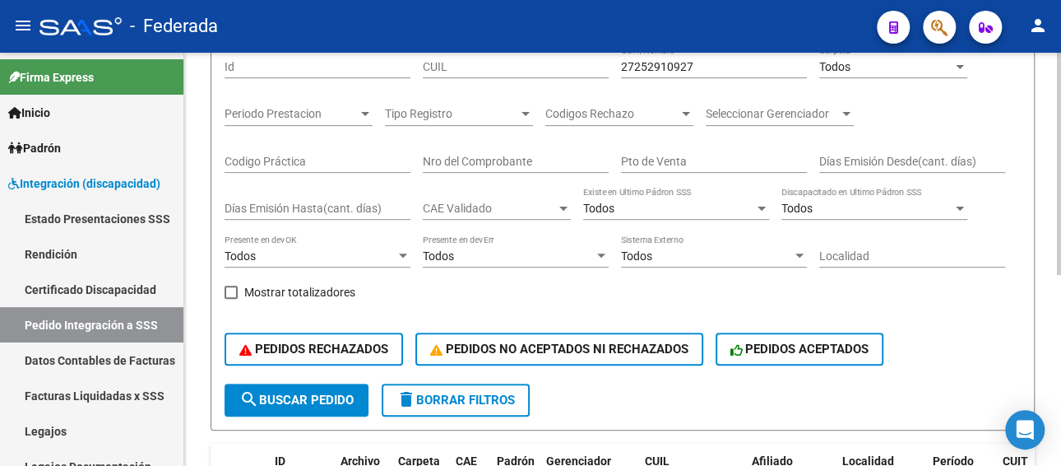
scroll to position [192, 0]
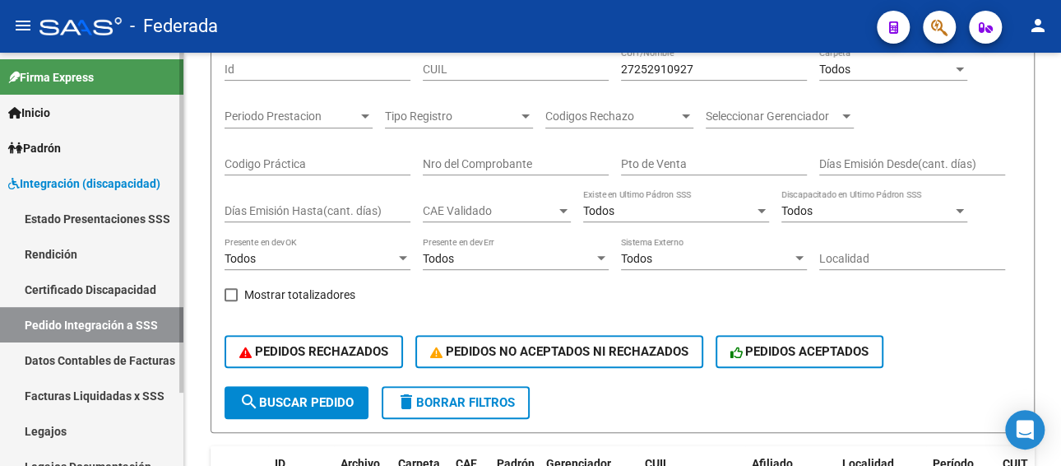
click at [114, 396] on link "Facturas Liquidadas x SSS" at bounding box center [91, 395] width 183 height 35
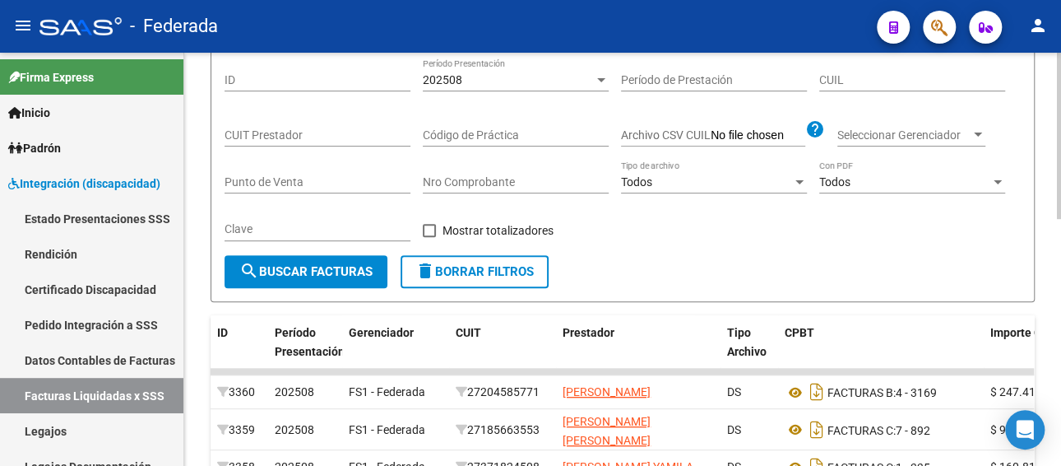
scroll to position [192, 0]
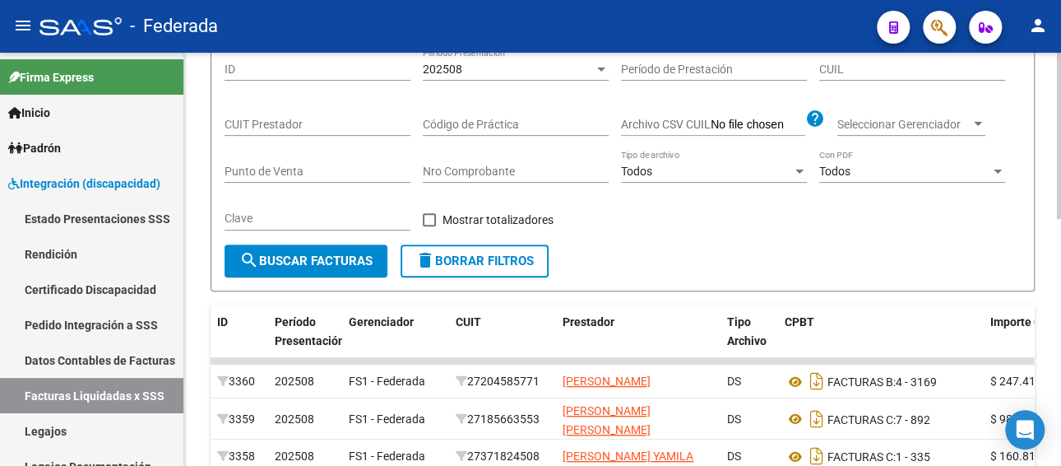
click at [489, 83] on div "202508 Período Presentación" at bounding box center [516, 71] width 186 height 47
click at [489, 72] on div "202508" at bounding box center [508, 70] width 171 height 14
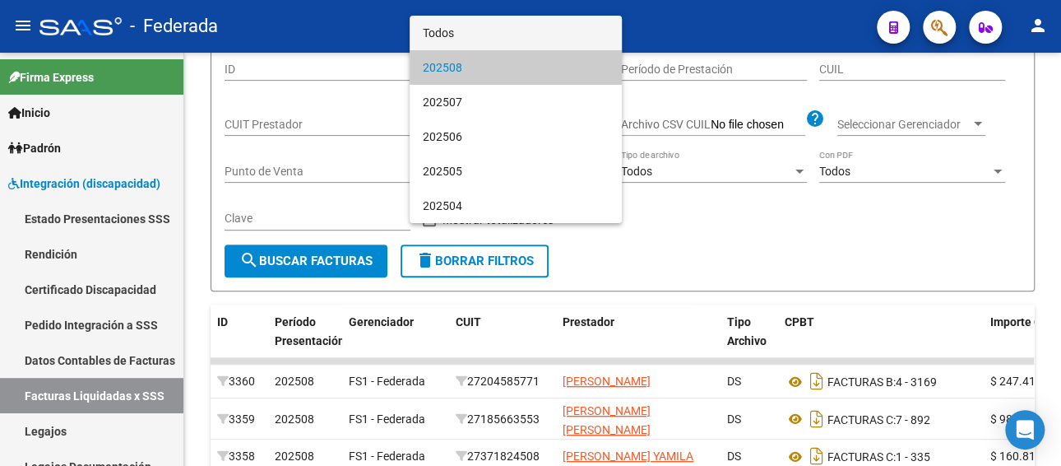
click at [473, 31] on span "Todos" at bounding box center [516, 33] width 186 height 35
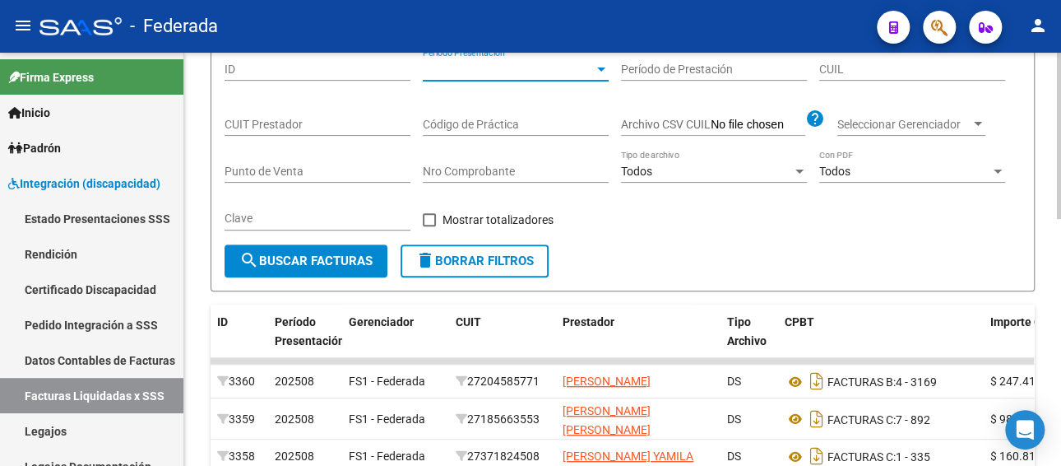
click at [845, 72] on input "CUIL" at bounding box center [912, 70] width 186 height 14
paste input "27-25291092-7"
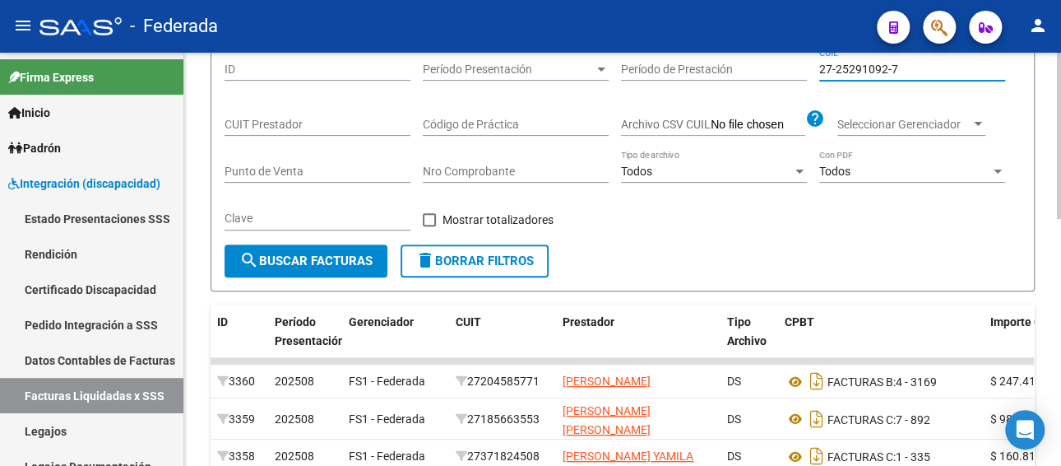
type input "27-25291092-7"
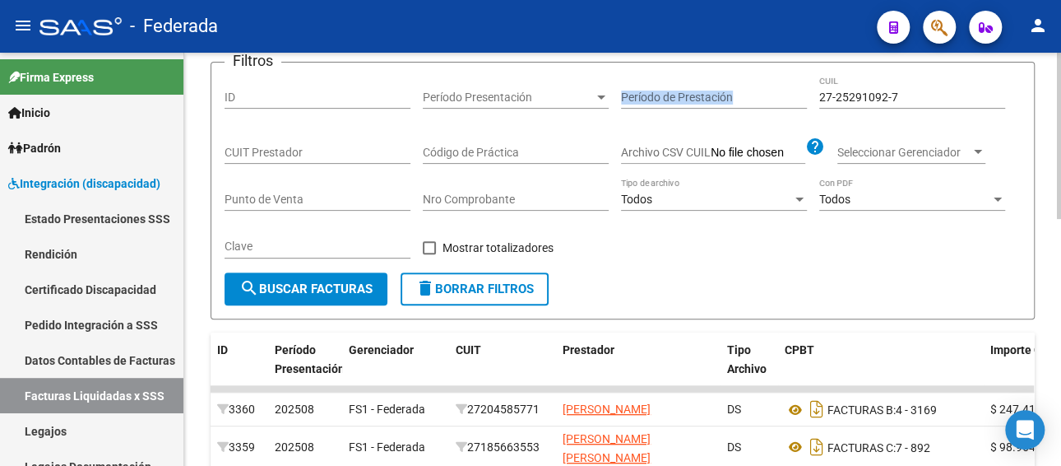
scroll to position [126, 0]
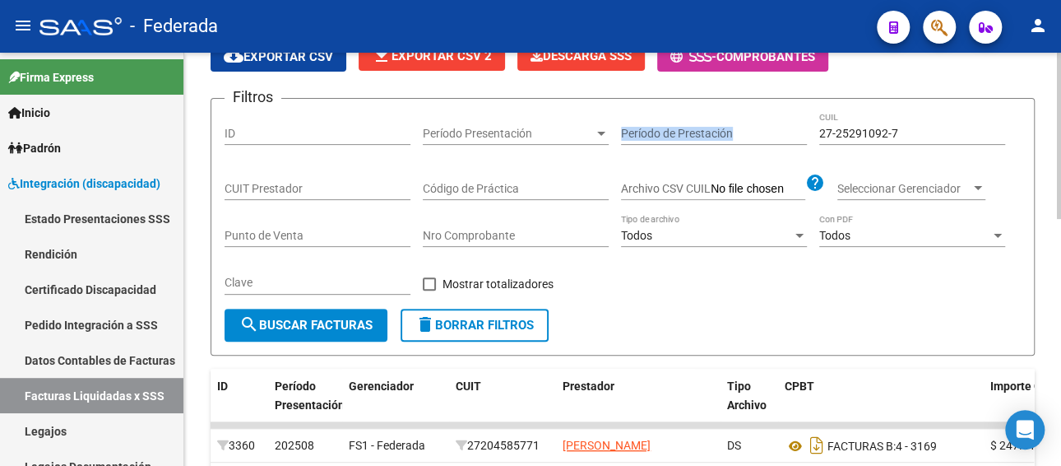
drag, startPoint x: 915, startPoint y: 59, endPoint x: 770, endPoint y: 63, distance: 144.8
click at [770, 63] on app-list-header "INTEGRACION -> Facturas Liquidadas por SSS (a partir de DR_ENVIO) cloud_downloa…" at bounding box center [623, 177] width 824 height 356
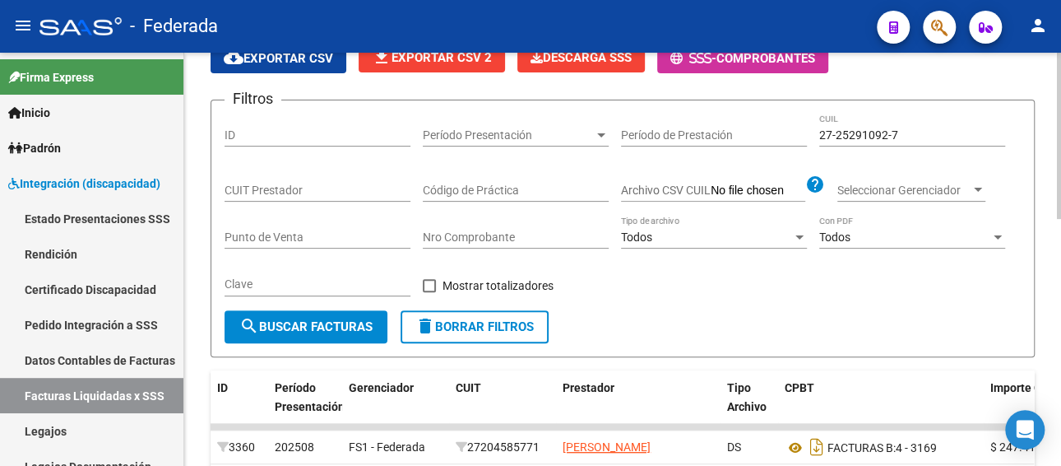
click at [925, 130] on input "27-25291092-7" at bounding box center [912, 135] width 186 height 14
drag, startPoint x: 925, startPoint y: 130, endPoint x: 805, endPoint y: 143, distance: 120.8
click at [805, 143] on div "Filtros ID Período Presentación Período Presentación Período de Prestación 27-2…" at bounding box center [623, 212] width 796 height 197
click at [313, 188] on input "CUIT Prestador" at bounding box center [318, 190] width 186 height 14
paste input "27-25291092-7"
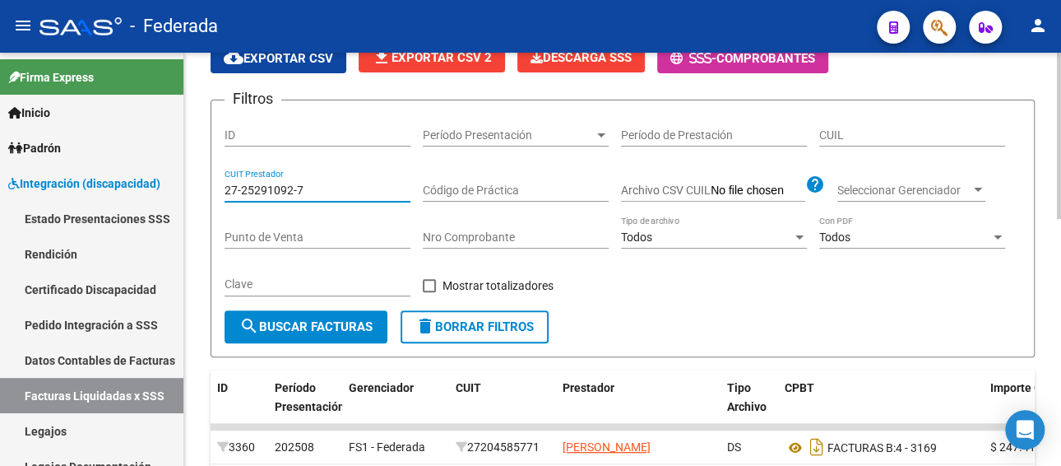
type input "27-25291092-7"
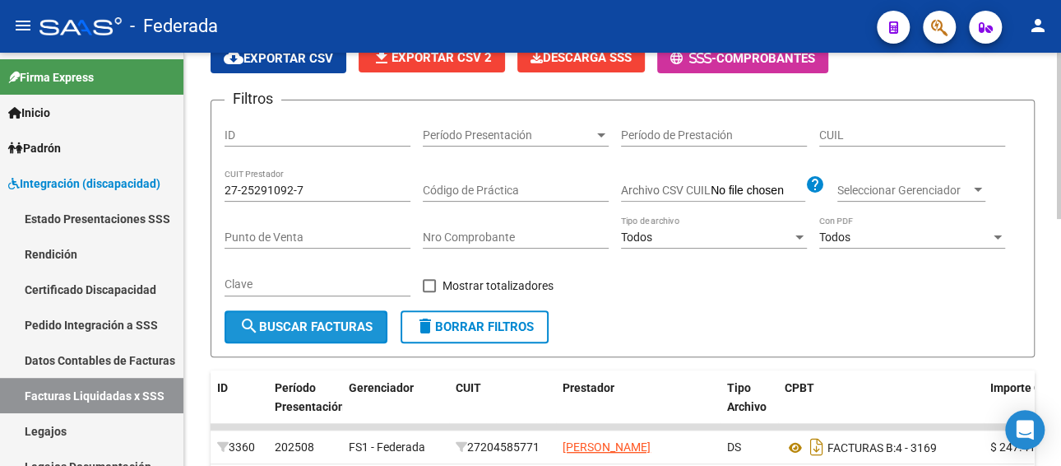
click at [339, 336] on button "search Buscar Facturas" at bounding box center [306, 326] width 163 height 33
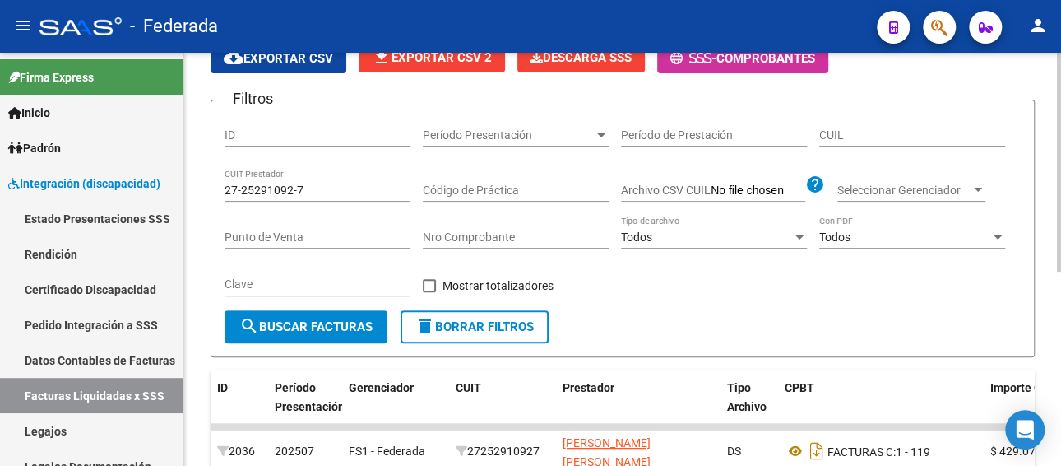
scroll to position [367, 0]
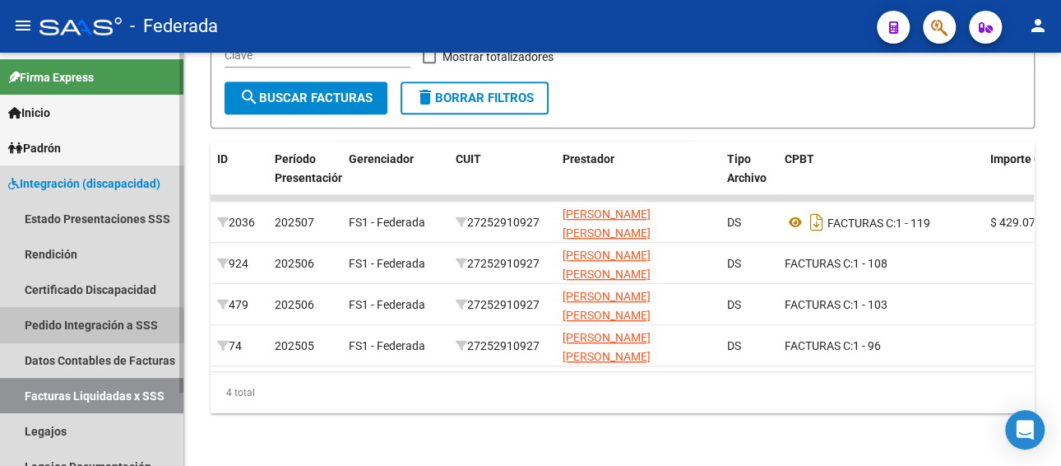
click at [77, 327] on link "Pedido Integración a SSS" at bounding box center [91, 324] width 183 height 35
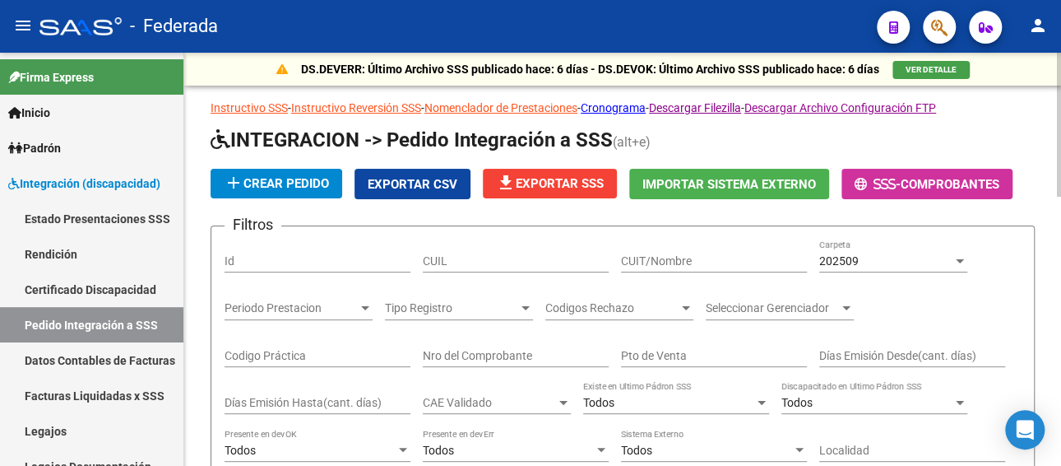
click at [675, 261] on input "CUIT/Nombre" at bounding box center [714, 261] width 186 height 14
paste input "27252910927"
type input "27252910927"
click at [857, 262] on span "202509" at bounding box center [838, 260] width 39 height 13
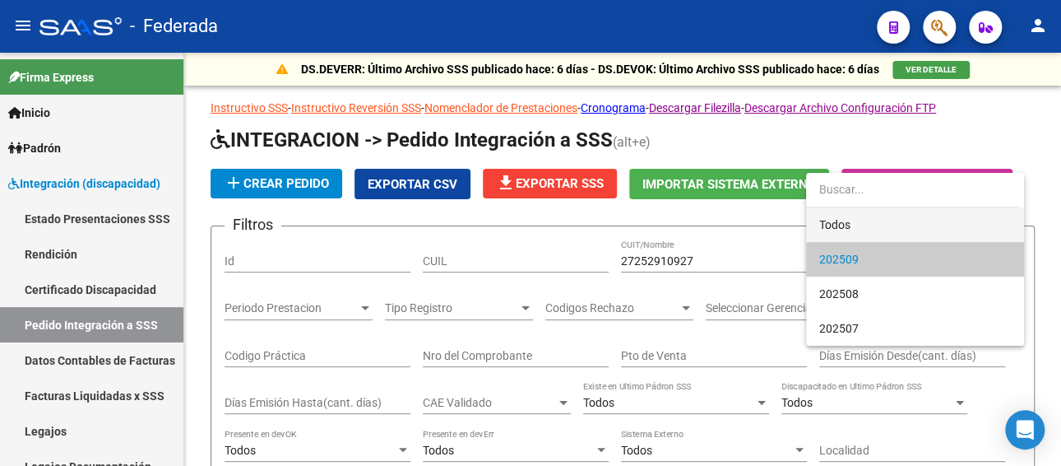
click at [846, 228] on span "Todos" at bounding box center [915, 224] width 192 height 35
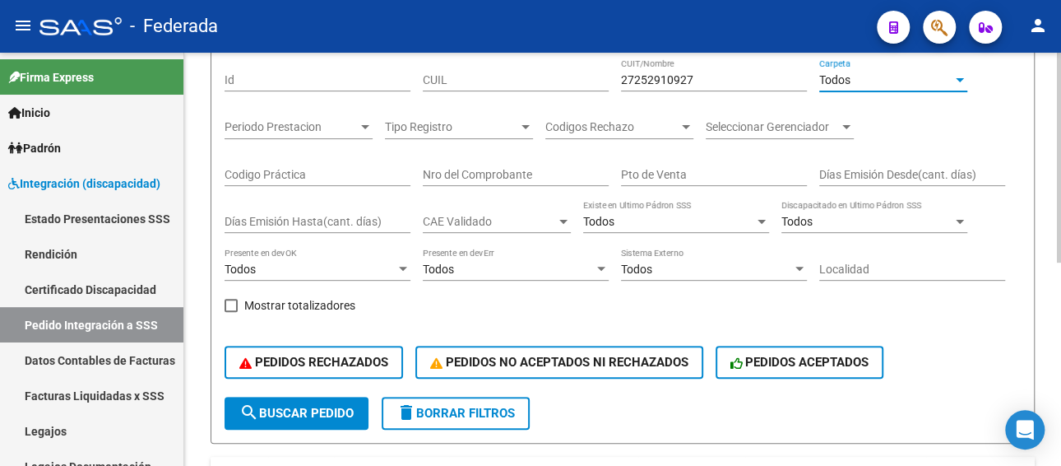
scroll to position [329, 0]
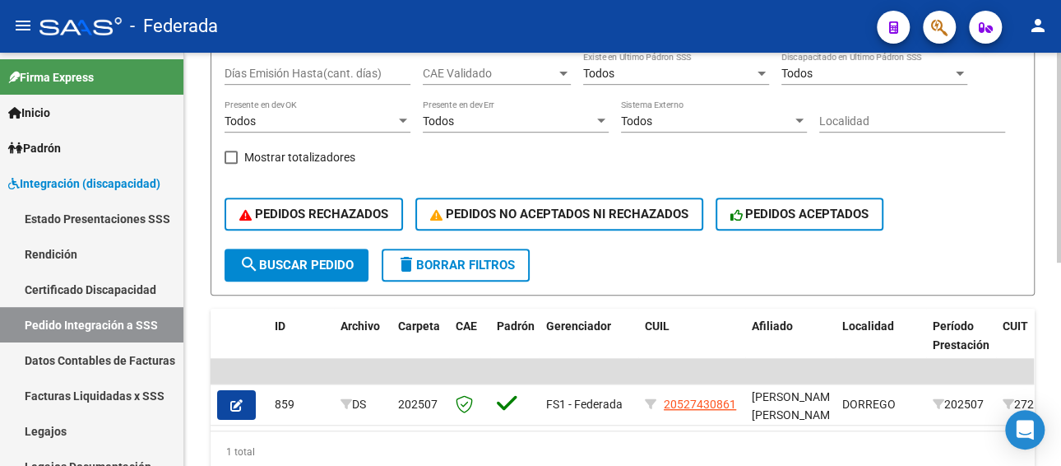
click at [253, 267] on mat-icon "search" at bounding box center [249, 264] width 20 height 20
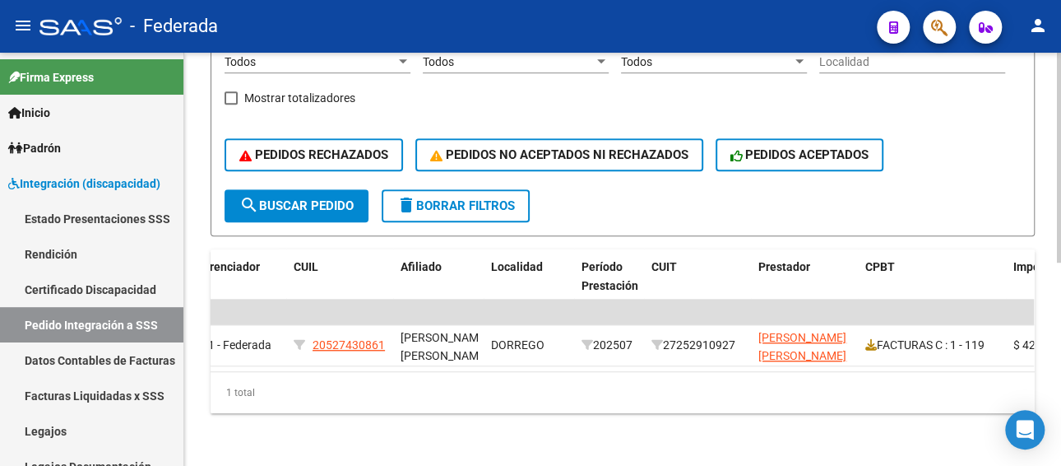
scroll to position [0, 462]
